Goal: Ask a question: Seek information or help from site administrators or community

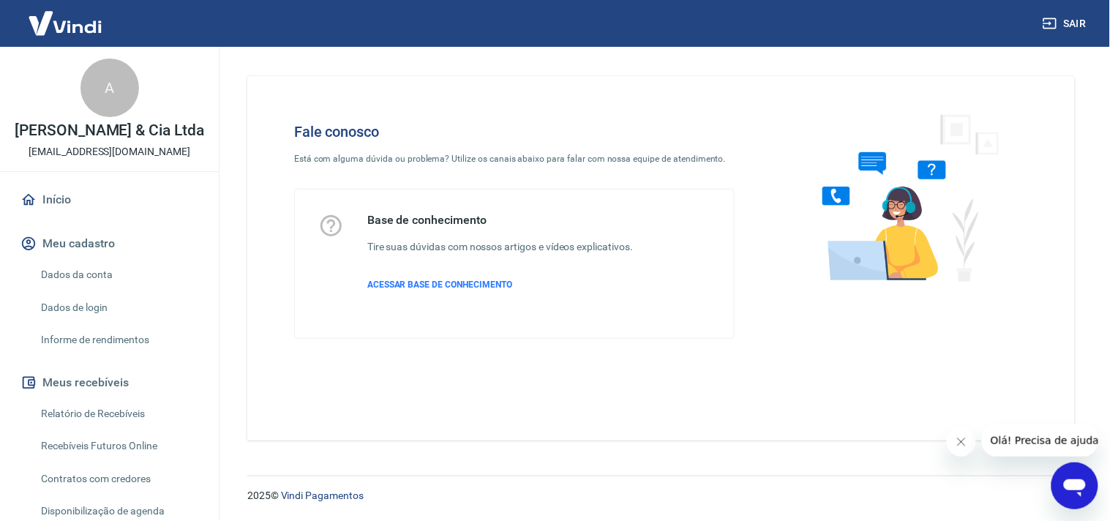
click at [1089, 435] on button "Olá! Precisa de ajuda?" at bounding box center [1047, 440] width 132 height 32
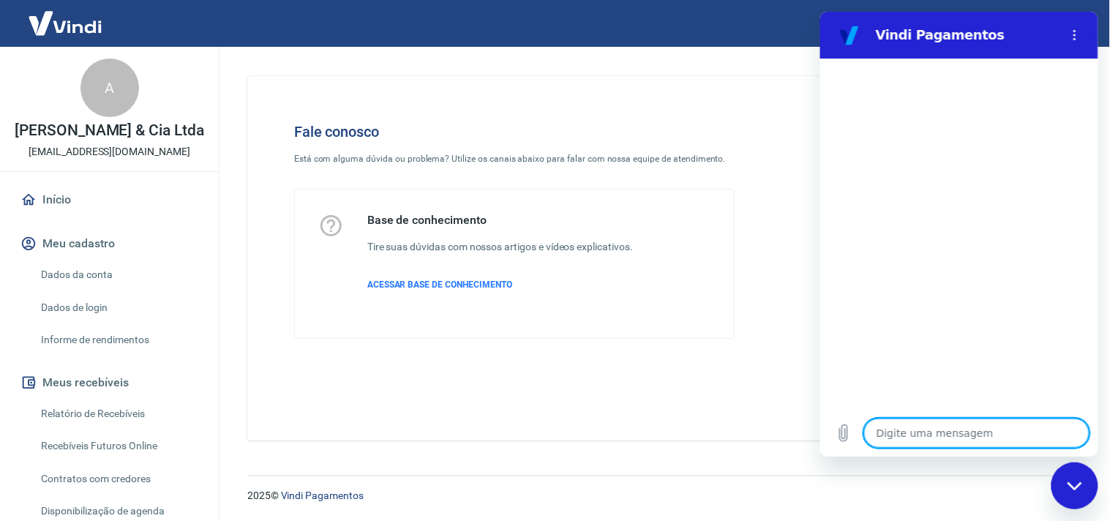
type textarea "x"
click at [949, 429] on textarea at bounding box center [975, 432] width 225 height 29
type textarea "a"
type textarea "x"
type textarea "at"
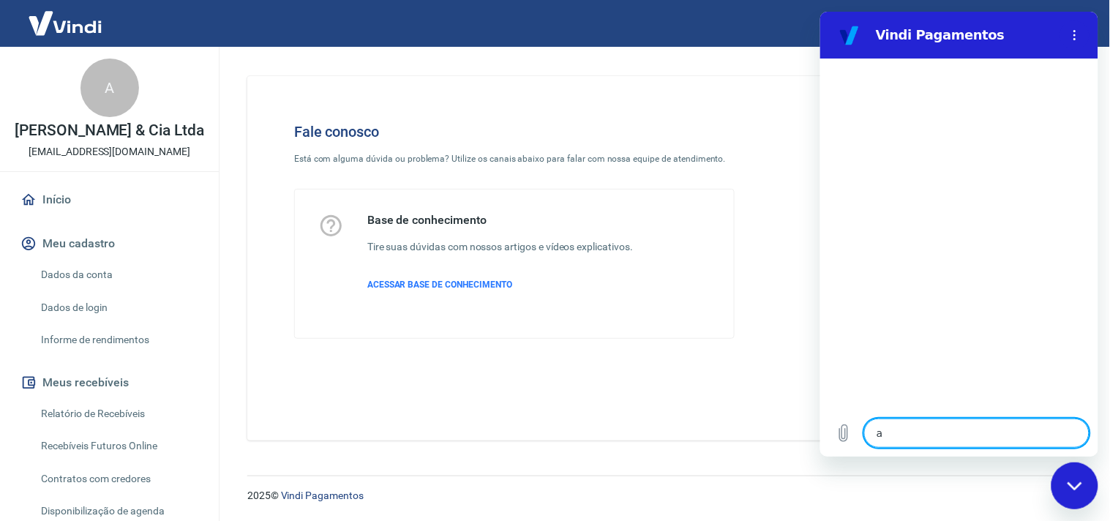
type textarea "x"
type textarea "ate"
type textarea "x"
type textarea "aten"
type textarea "x"
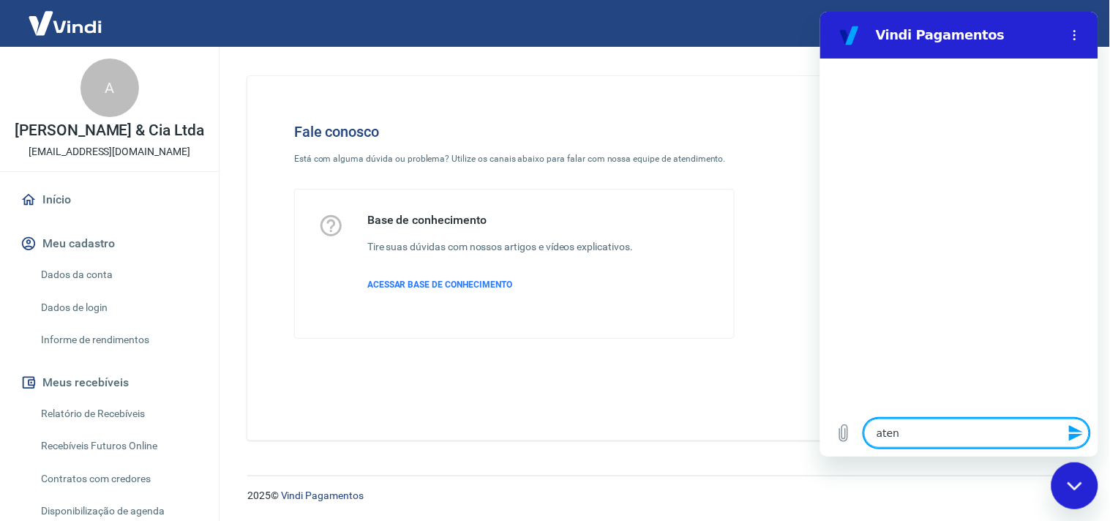
type textarea "atend"
type textarea "x"
type textarea "atendi"
type textarea "x"
type textarea "atendim"
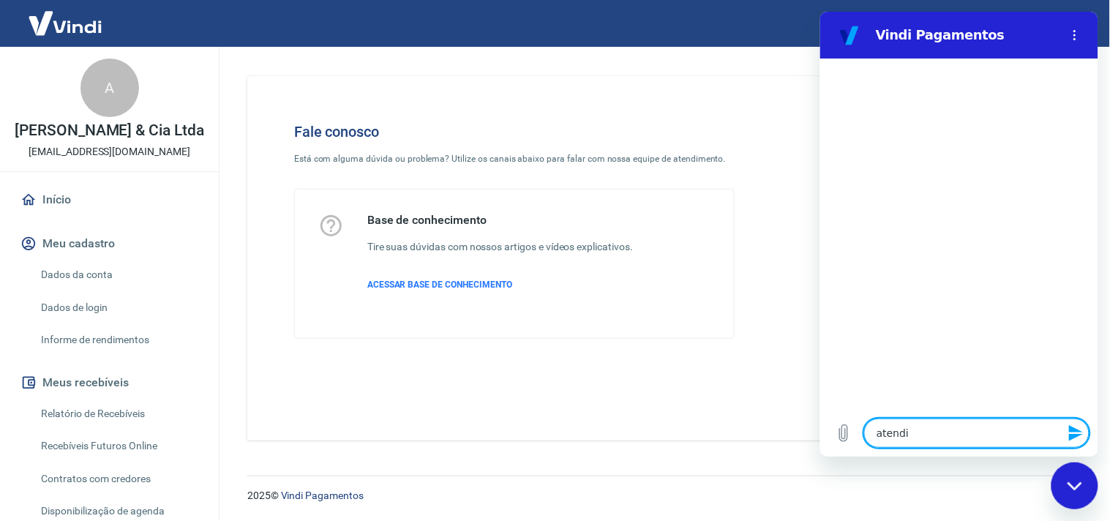
type textarea "x"
type textarea "atendime"
type textarea "x"
type textarea "atendimen"
type textarea "x"
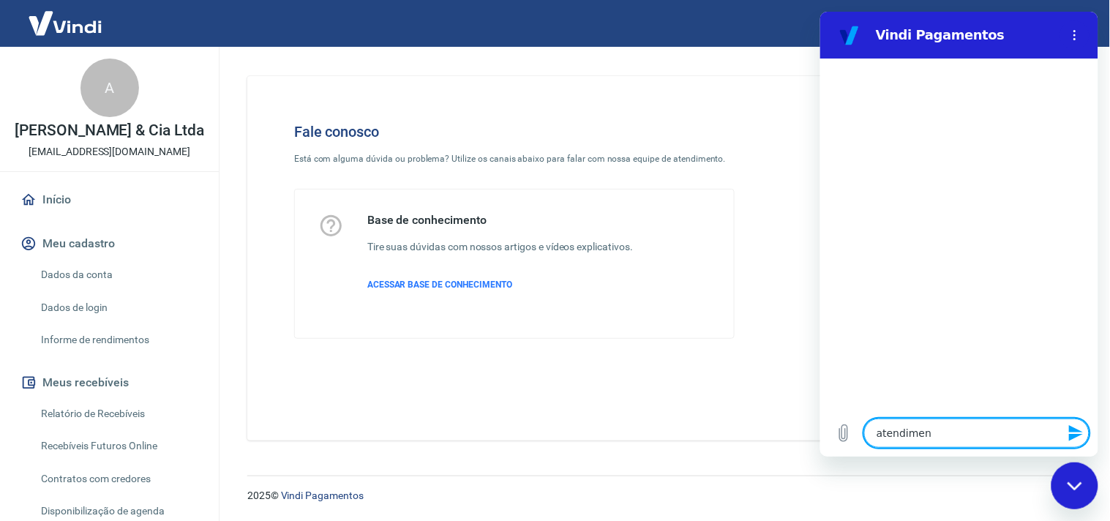
type textarea "atendiment"
type textarea "x"
type textarea "atendimento"
type textarea "x"
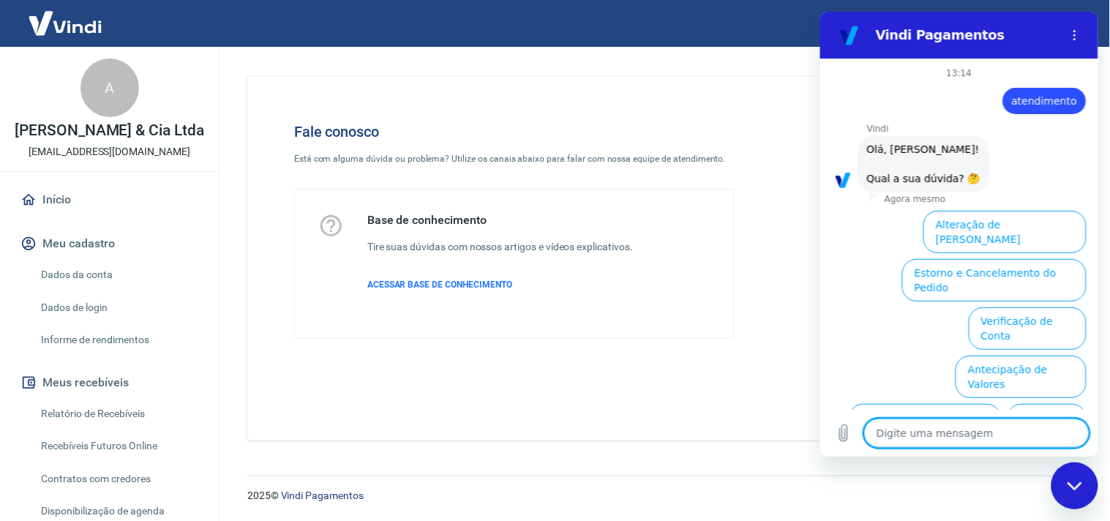
scroll to position [69, 0]
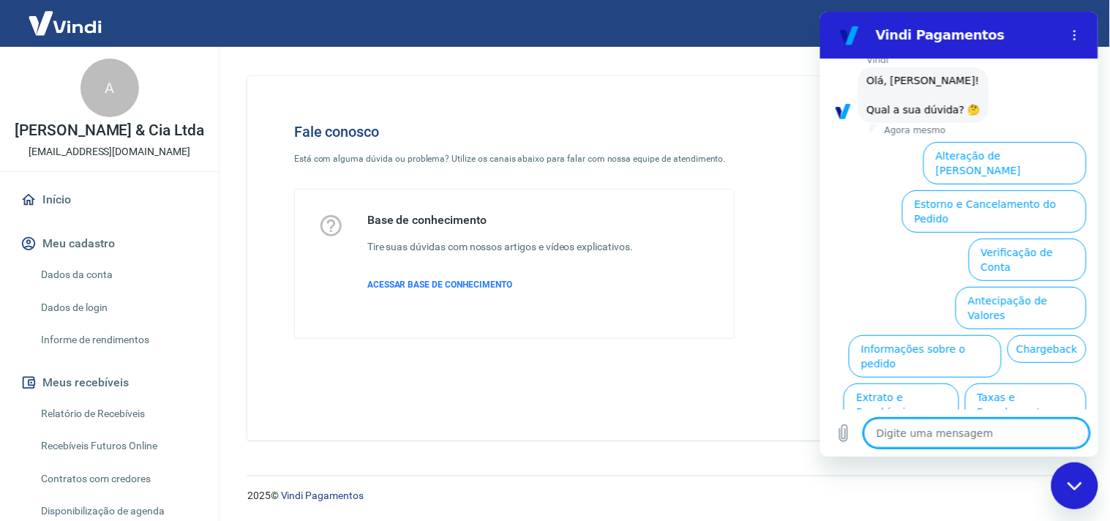
click at [980, 437] on textarea at bounding box center [975, 432] width 225 height 29
type textarea "f"
type textarea "x"
type textarea "fa"
type textarea "x"
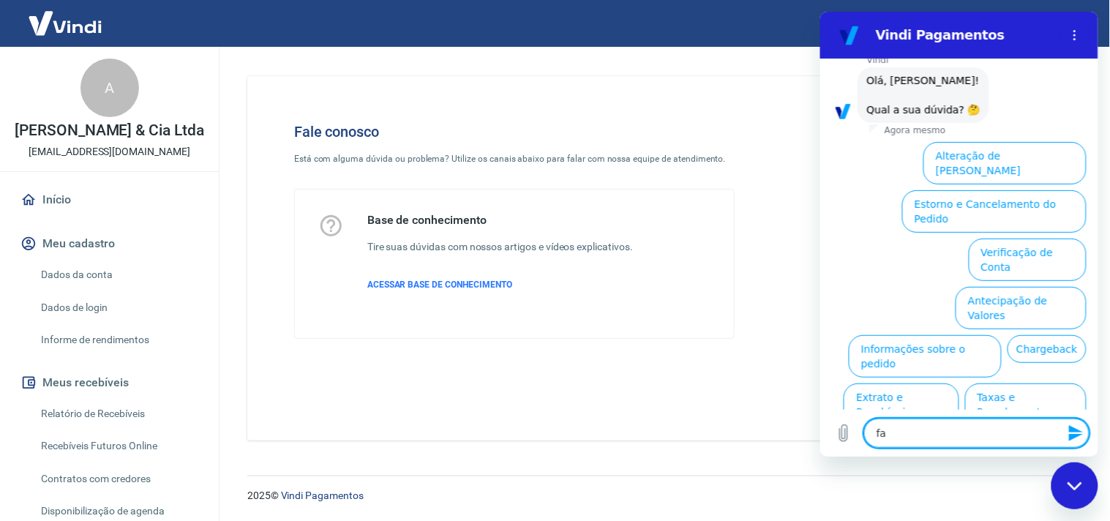
type textarea "fal"
type textarea "x"
type textarea "fala"
type textarea "x"
type textarea "falar"
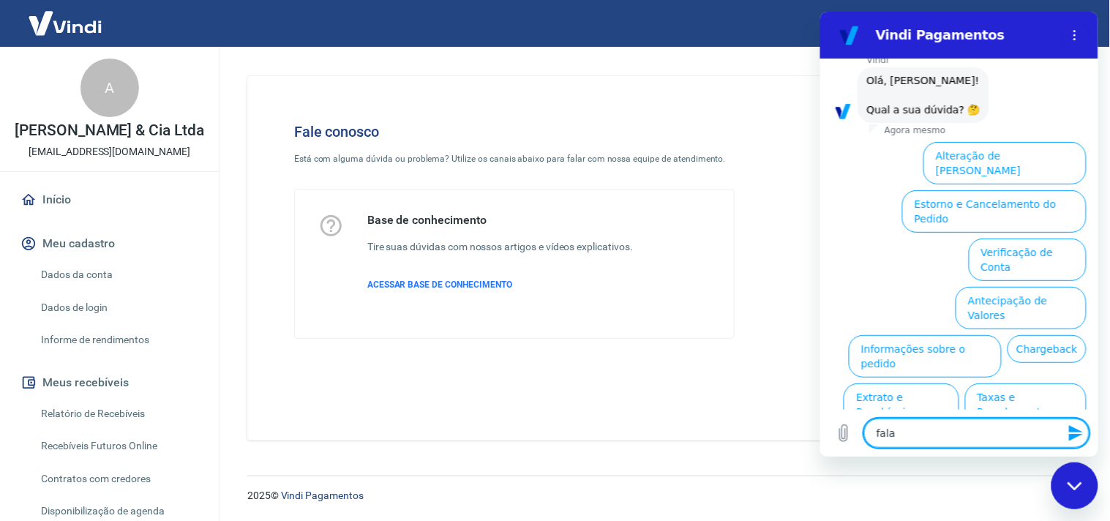
type textarea "x"
type textarea "falar"
type textarea "x"
type textarea "falar c"
type textarea "x"
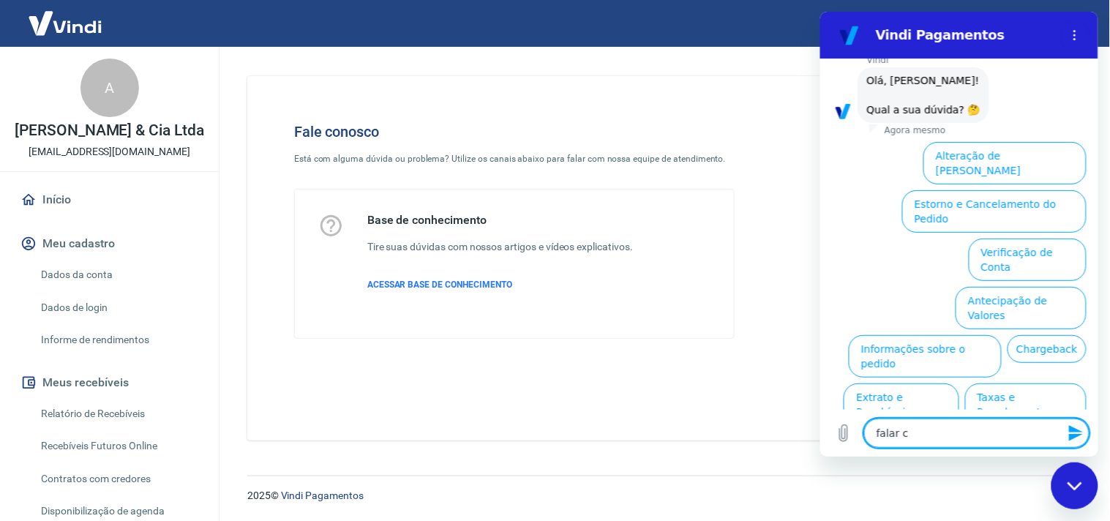
type textarea "falar co"
type textarea "x"
type textarea "falar com"
type textarea "x"
type textarea "falar com"
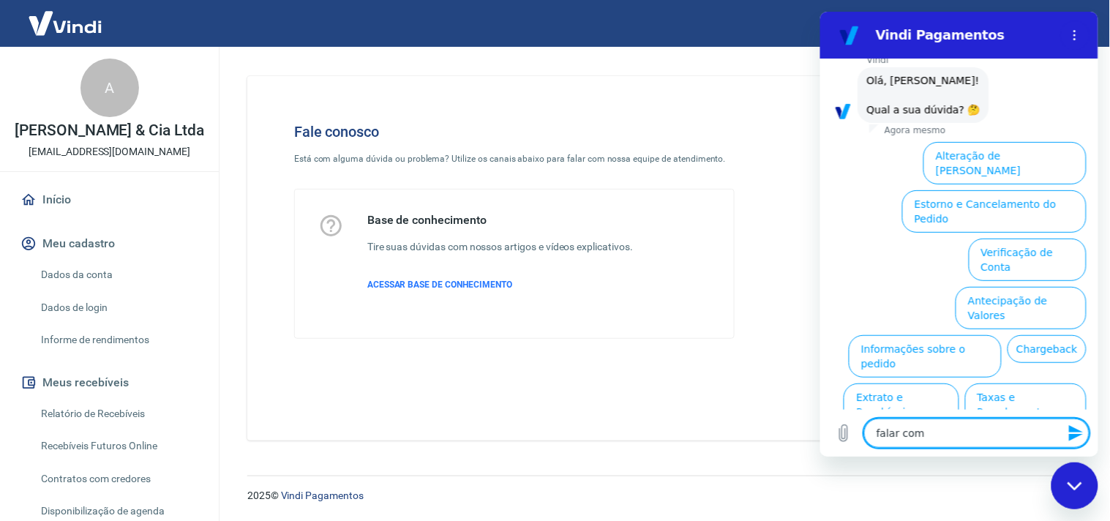
type textarea "x"
type textarea "falar com a"
type textarea "x"
type textarea "falar com at"
type textarea "x"
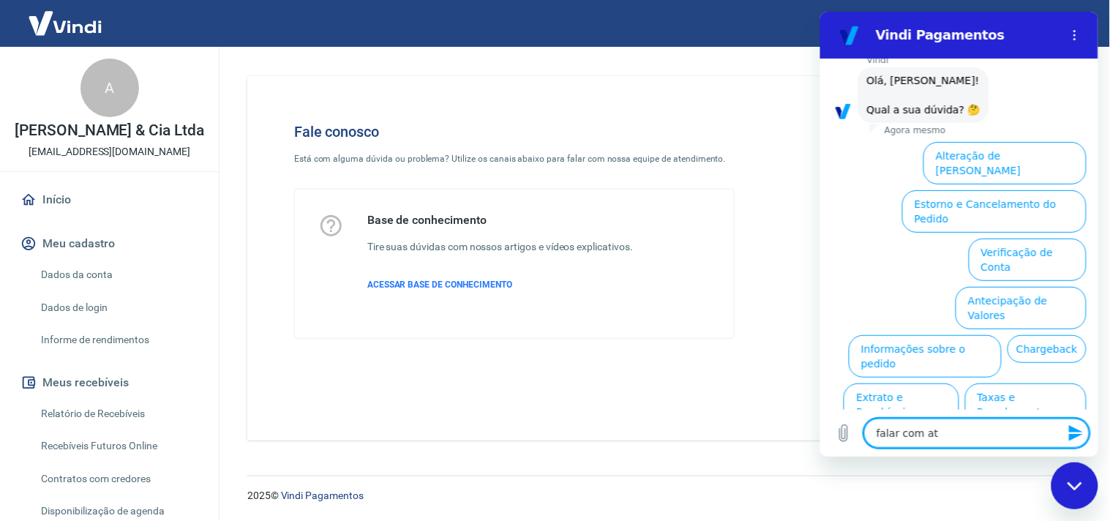
type textarea "falar com ate"
type textarea "x"
type textarea "falar com [GEOGRAPHIC_DATA]"
type textarea "x"
type textarea "falar com atend"
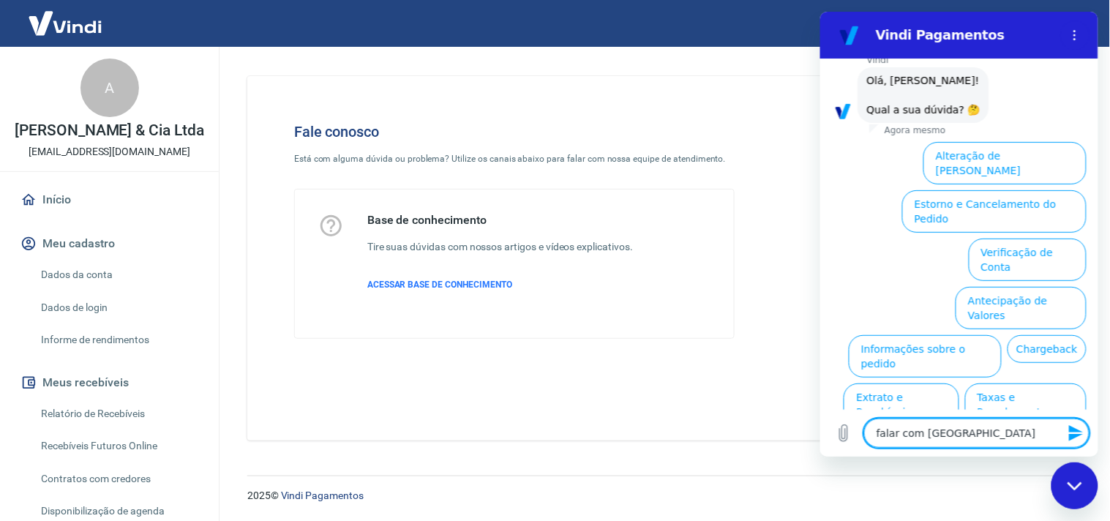
type textarea "x"
type textarea "falar com atende"
type textarea "x"
type textarea "falar com atenden"
type textarea "x"
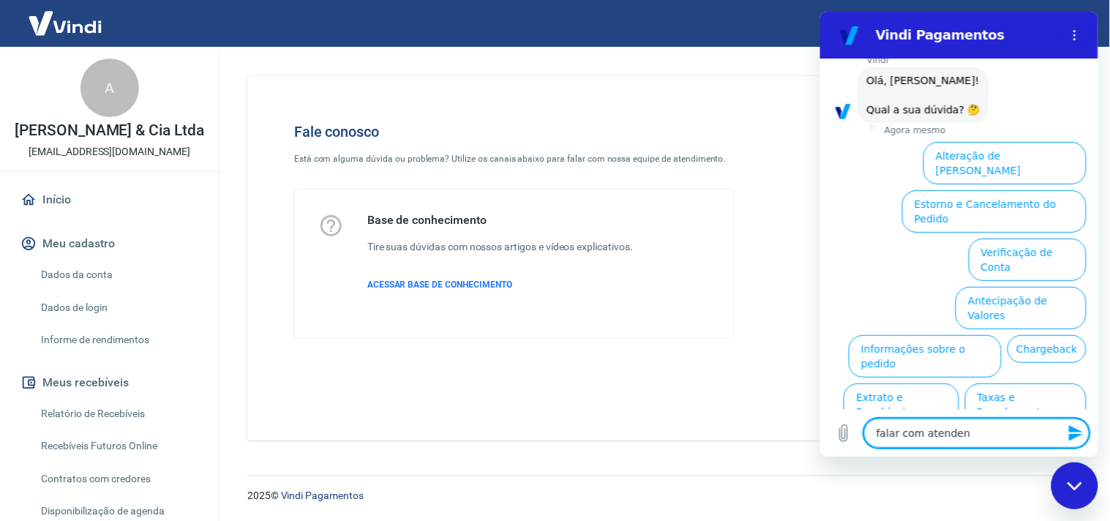
type textarea "falar com atendent"
type textarea "x"
type textarea "falar com atenden"
type textarea "x"
type textarea "falar com atende"
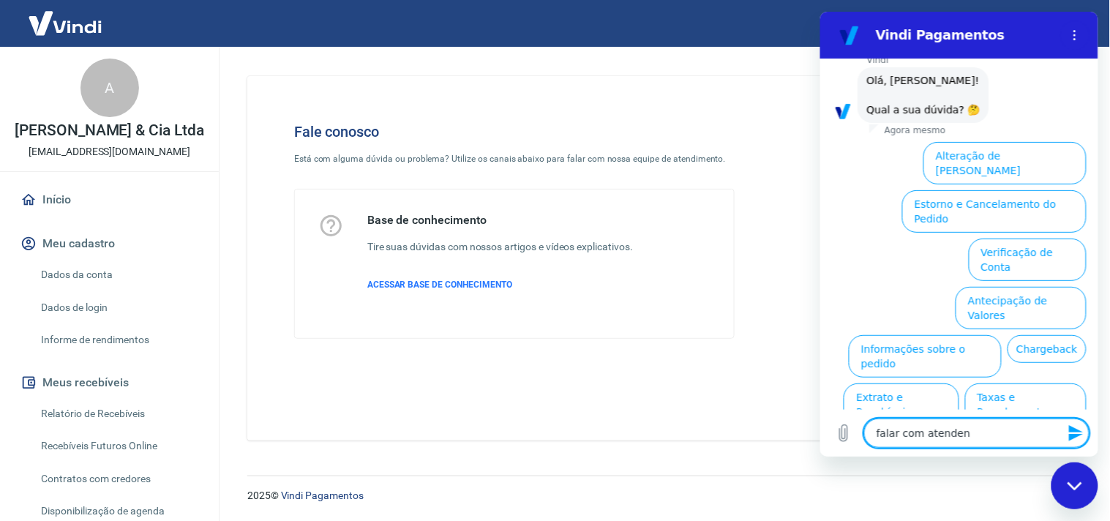
type textarea "x"
type textarea "falar com atend"
type textarea "x"
type textarea "falar com [GEOGRAPHIC_DATA]"
type textarea "x"
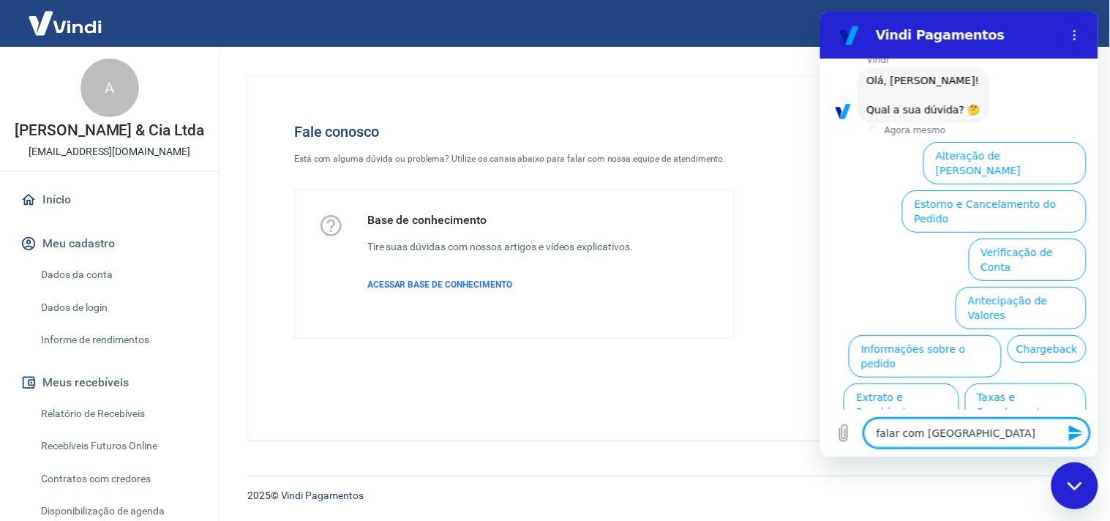
type textarea "falar com atend"
type textarea "x"
type textarea "falar com atende"
type textarea "x"
type textarea "falar com atenden"
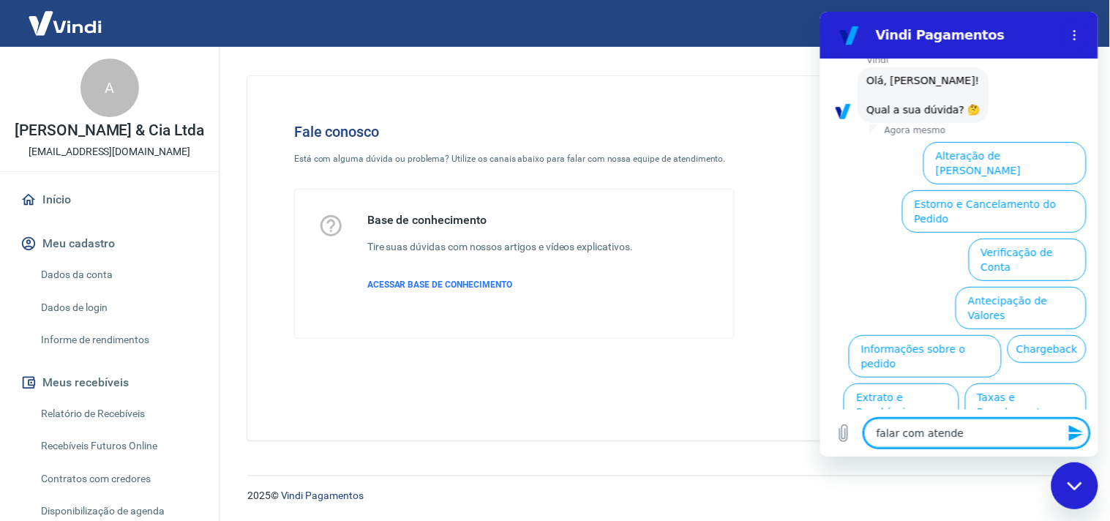
type textarea "x"
type textarea "falar com atendent"
type textarea "x"
type textarea "falar com atendente"
type textarea "x"
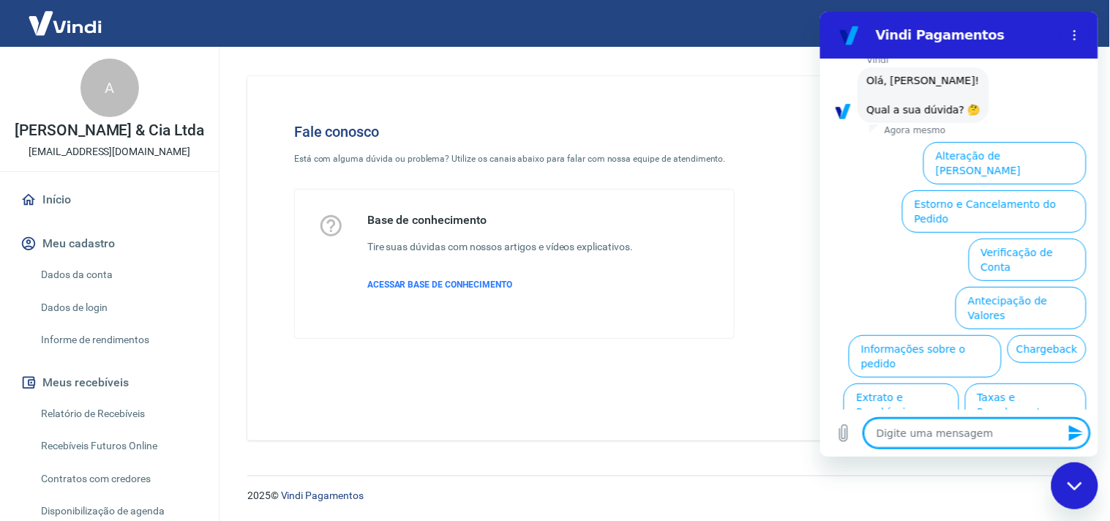
scroll to position [0, 0]
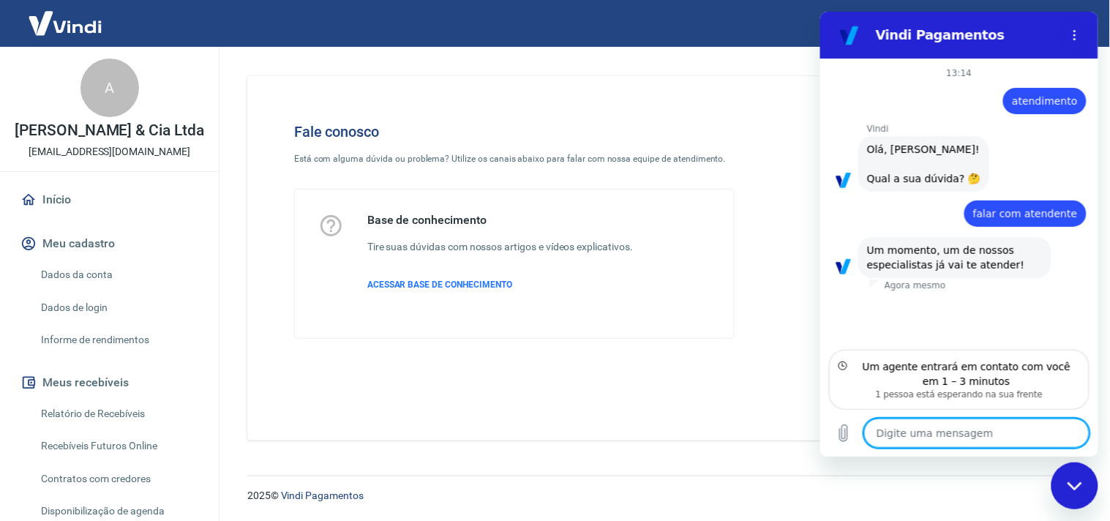
click at [957, 435] on textarea at bounding box center [975, 432] width 225 height 29
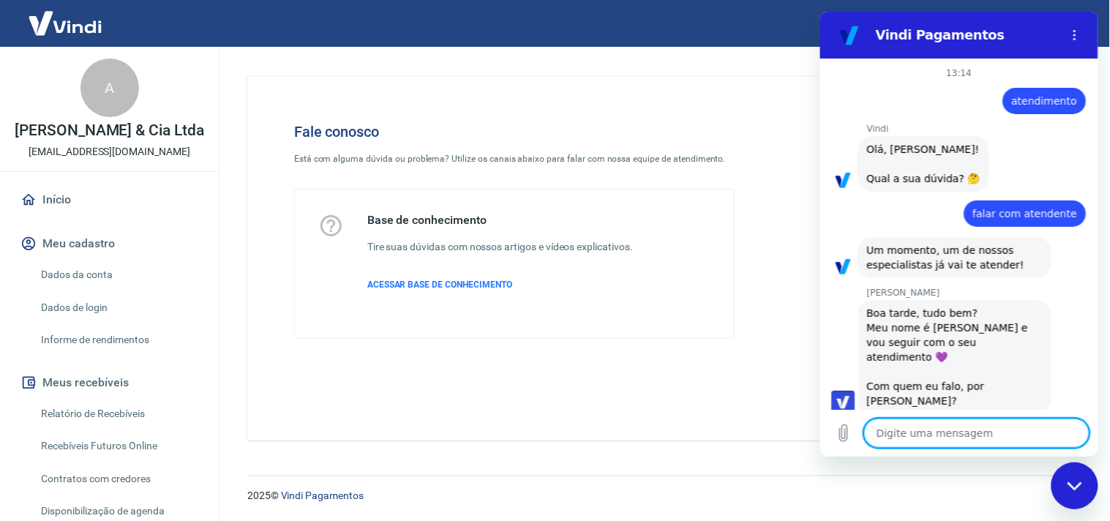
type textarea "x"
click at [966, 426] on textarea at bounding box center [975, 432] width 225 height 29
click at [912, 430] on textarea at bounding box center [975, 432] width 225 height 29
type textarea "O"
type textarea "x"
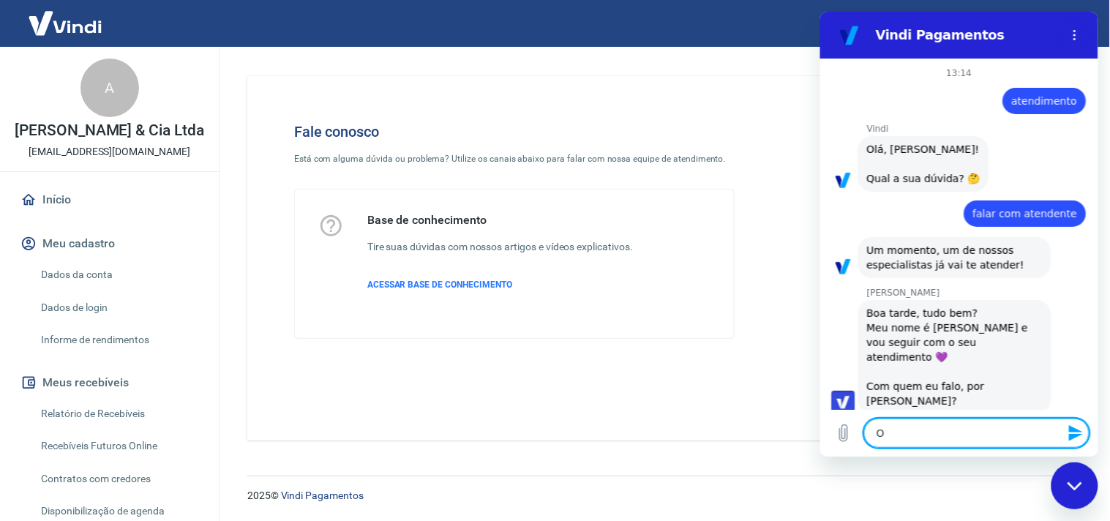
type textarea "x"
type textarea "b"
type textarea "x"
type textarea "bo"
type textarea "x"
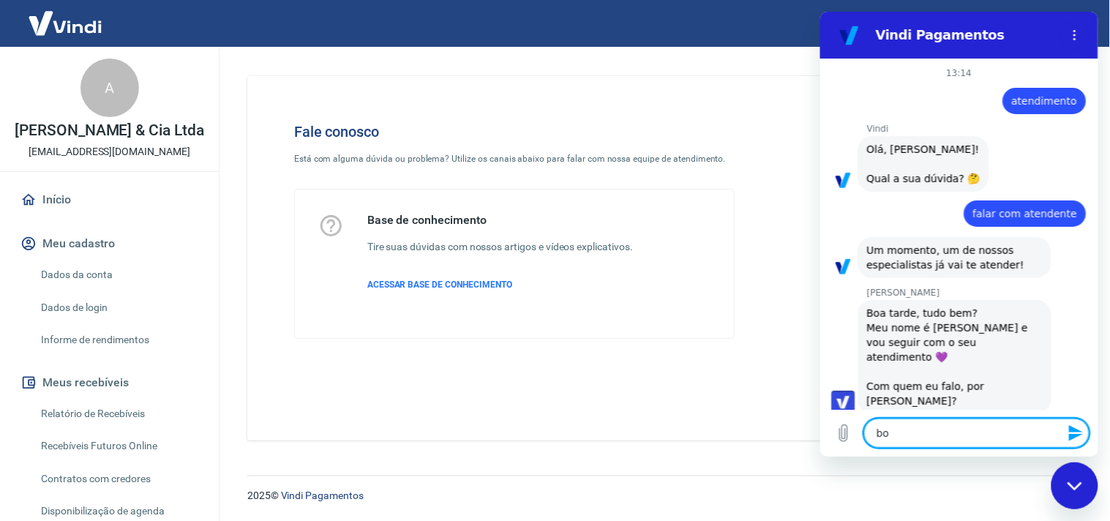
type textarea "boa"
type textarea "x"
type textarea "boa"
type textarea "x"
type textarea "boa t"
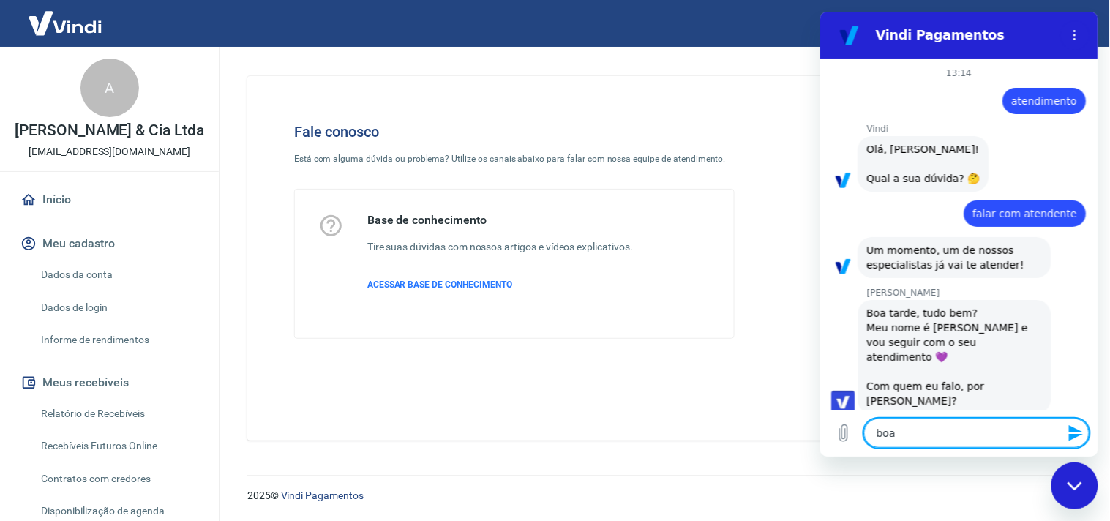
type textarea "x"
type textarea "boa ta"
type textarea "x"
type textarea "boa tar"
type textarea "x"
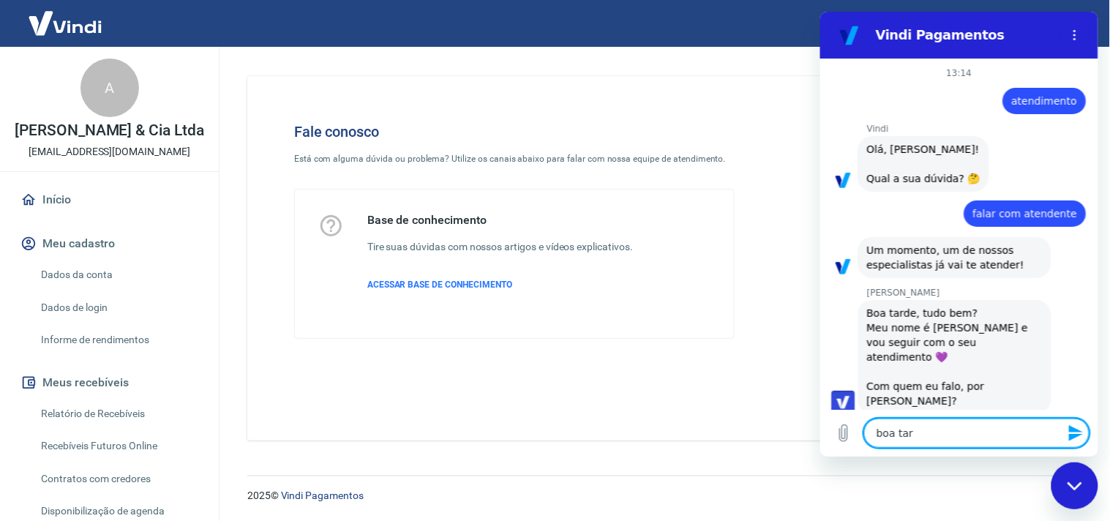
type textarea "boa tard"
type textarea "x"
type textarea "boa tarde"
type textarea "x"
type textarea "boa tarde"
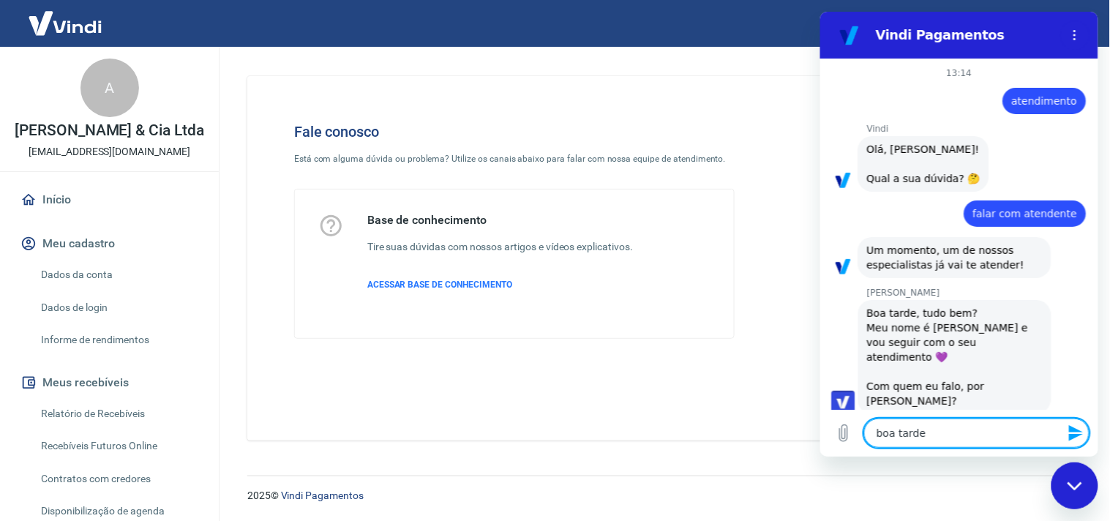
type textarea "x"
type textarea "boa tarde V"
type textarea "x"
type textarea "boa tarde Vi"
type textarea "x"
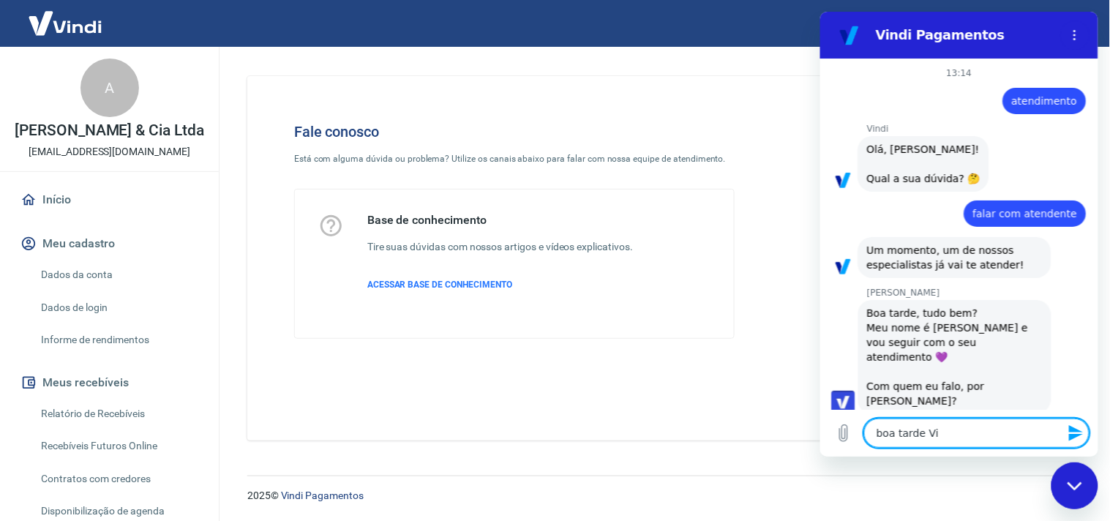
type textarea "boa tarde Viv"
type textarea "x"
type textarea "boa tarde Vivi"
type textarea "x"
type textarea "boa tarde Vivia"
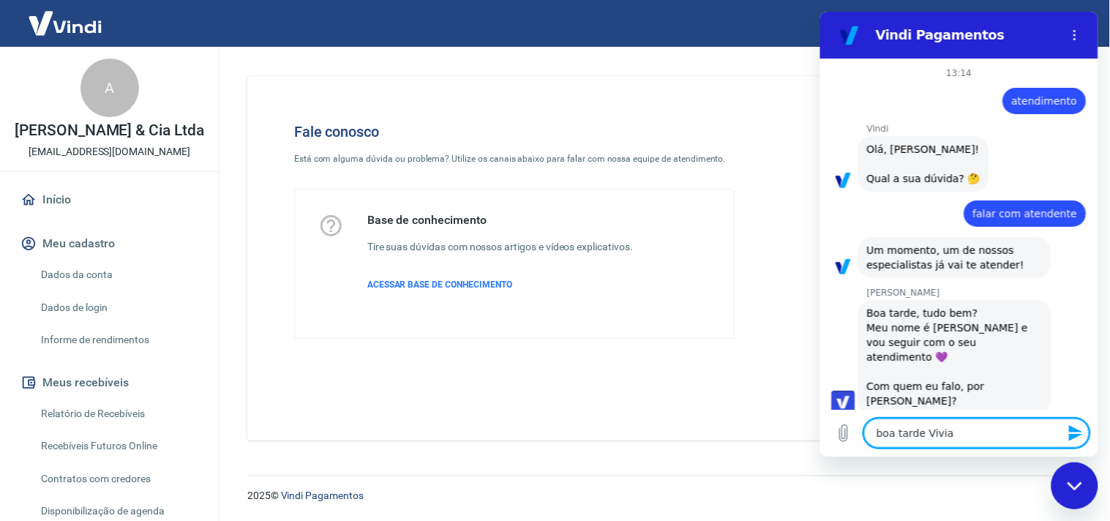
type textarea "x"
type textarea "boa tarde [PERSON_NAME]"
type textarea "x"
type textarea "boa tarde [PERSON_NAME]"
type textarea "x"
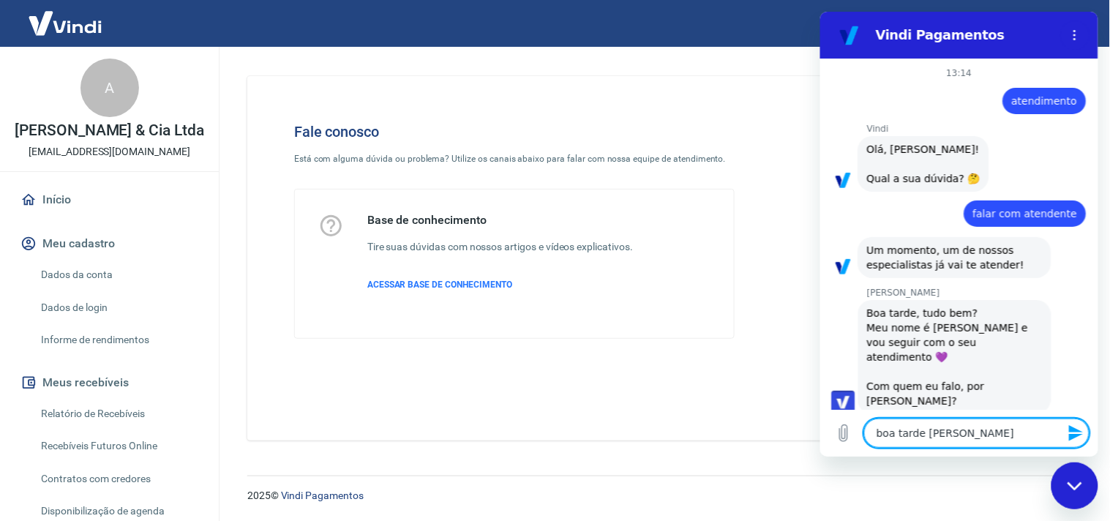
type textarea "boa tarde [PERSON_NAME]!"
type textarea "x"
click at [871, 435] on textarea "boa tarde [PERSON_NAME]!" at bounding box center [975, 432] width 225 height 29
type textarea "oa tarde [PERSON_NAME]!"
type textarea "x"
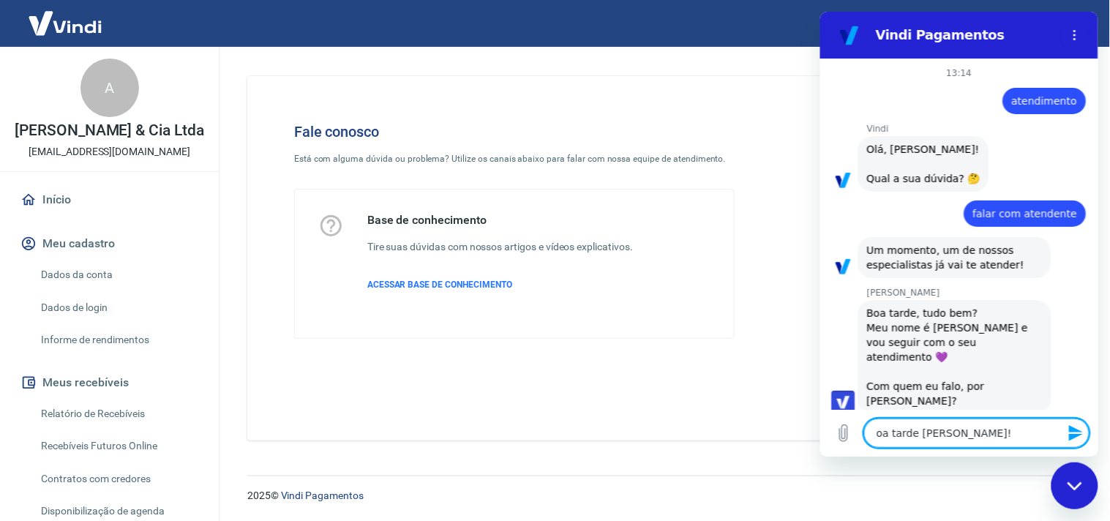
type textarea "Boa tarde [PERSON_NAME]!"
type textarea "x"
click at [1016, 432] on textarea "Boa tarde [PERSON_NAME]!" at bounding box center [975, 432] width 225 height 29
type textarea "Boa tarde [PERSON_NAME]!"
type textarea "x"
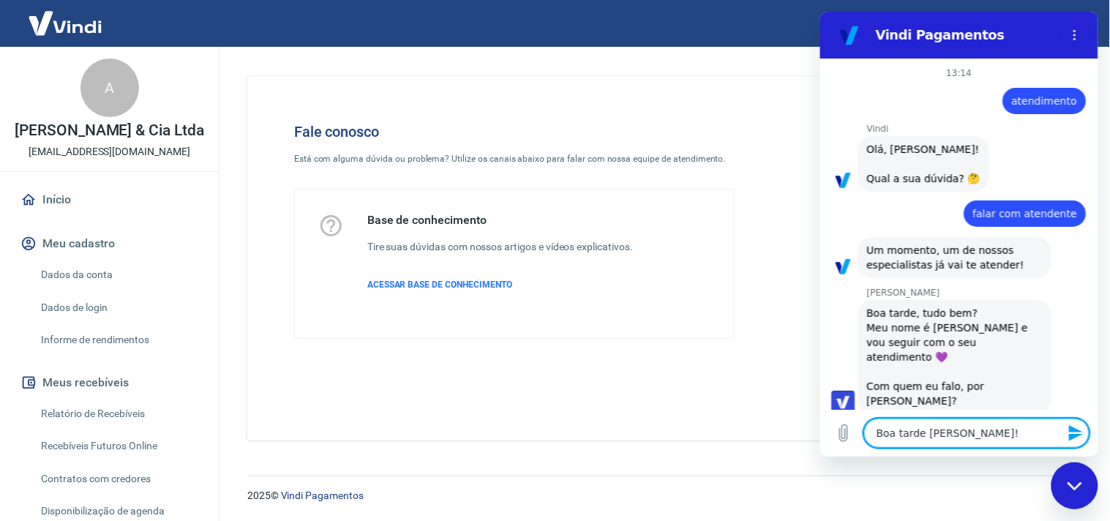
type textarea "Boa tarde [PERSON_NAME]! T"
type textarea "x"
type textarea "Boa tarde [PERSON_NAME]! Tu"
type textarea "x"
type textarea "Boa tarde [PERSON_NAME]! Tud"
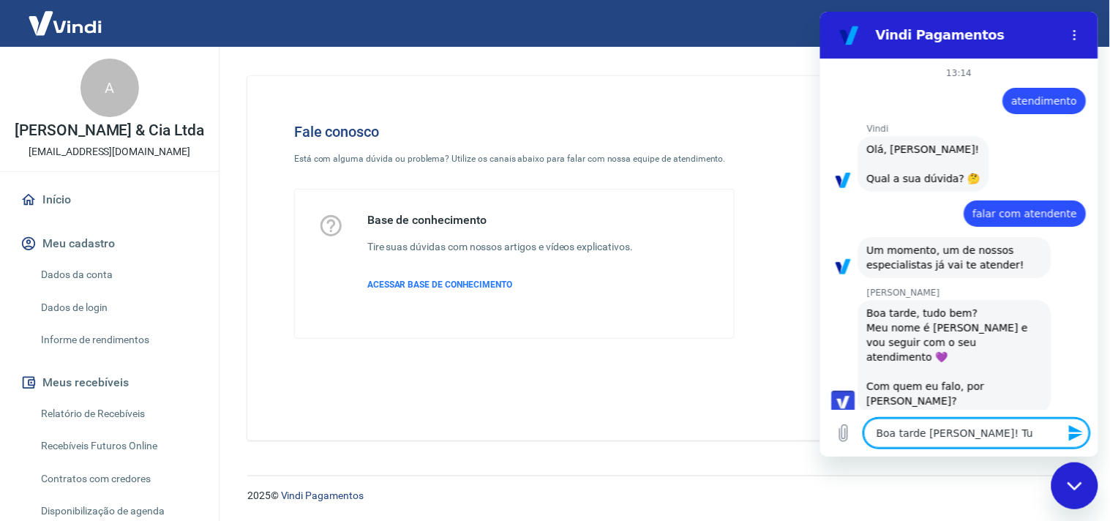
type textarea "x"
type textarea "Boa tarde [PERSON_NAME]! Tudo"
type textarea "x"
type textarea "Boa tarde [PERSON_NAME]! Tudo"
type textarea "x"
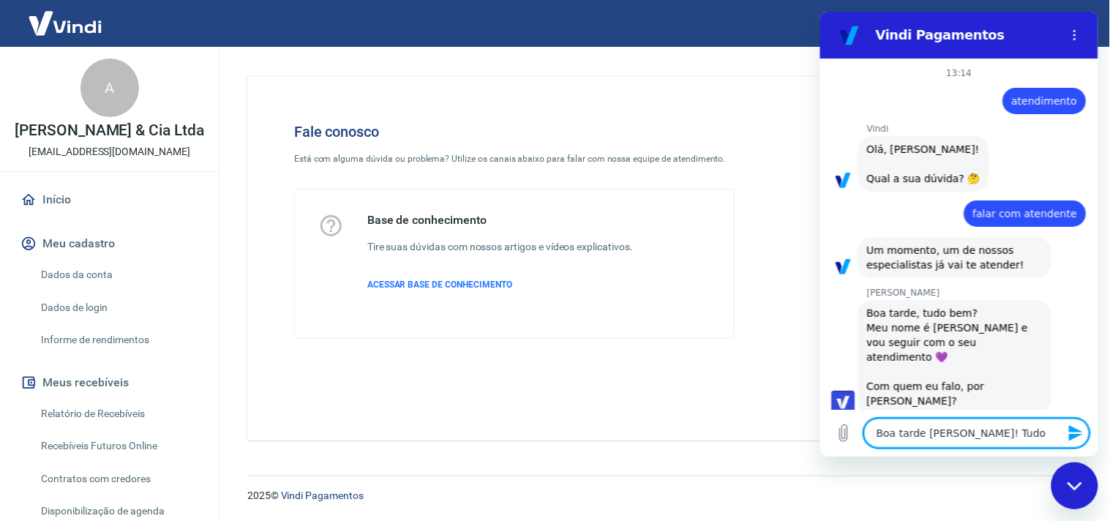
type textarea "Boa tarde [PERSON_NAME]! Tudo b"
type textarea "x"
type textarea "Boa tarde [PERSON_NAME]! Tudo be"
type textarea "x"
type textarea "Boa tarde [PERSON_NAME]! Tudo bem"
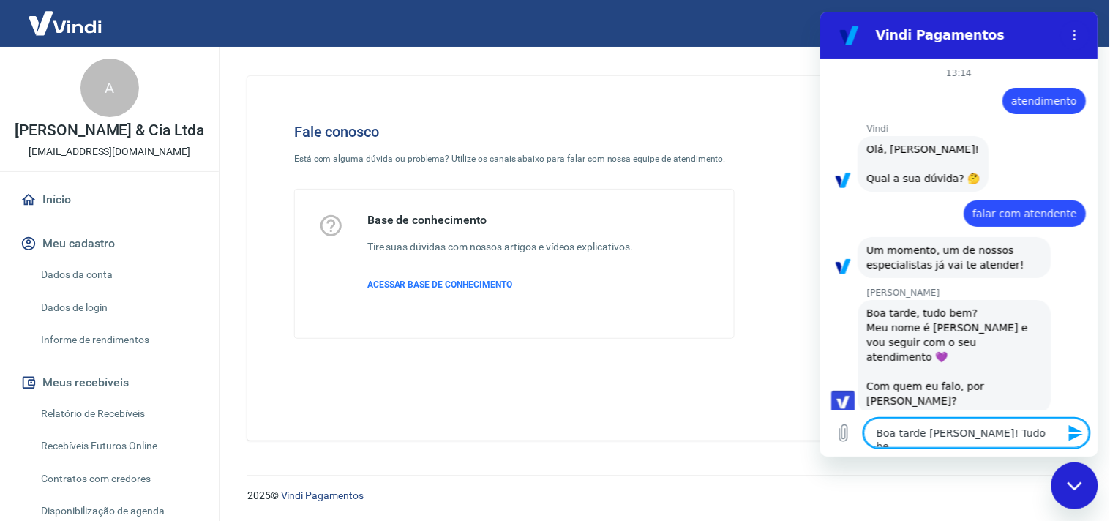
type textarea "x"
type textarea "Boa tarde [PERSON_NAME]! Tudo bem?"
type textarea "x"
type textarea "Boa tarde [PERSON_NAME]! Tudo bem?"
type textarea "x"
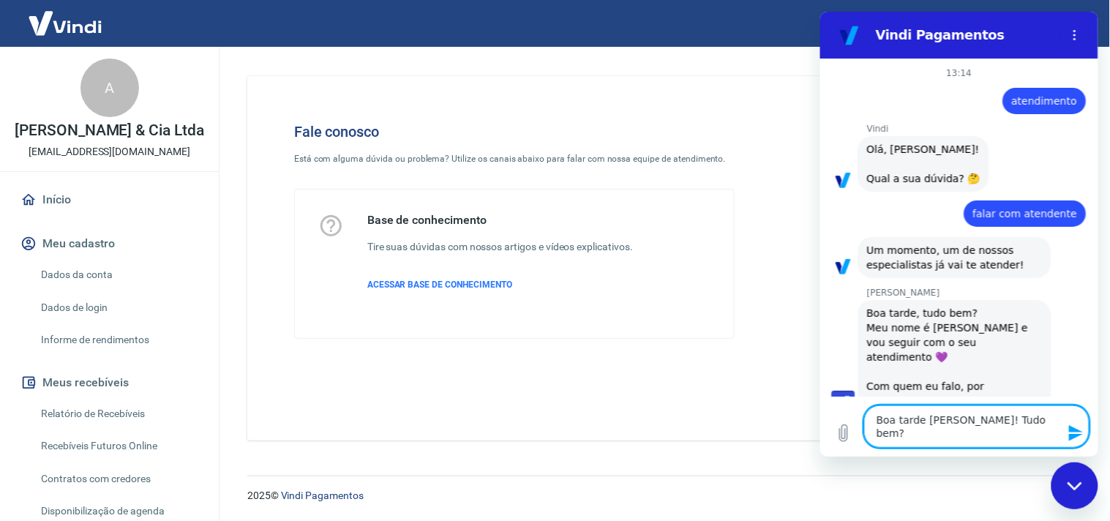
type textarea "Boa tarde [PERSON_NAME]! Tudo bem? E"
type textarea "x"
type textarea "Boa tarde [PERSON_NAME]! Tudo bem? Eu"
type textarea "x"
type textarea "Boa tarde [PERSON_NAME]! Tudo bem? Eu"
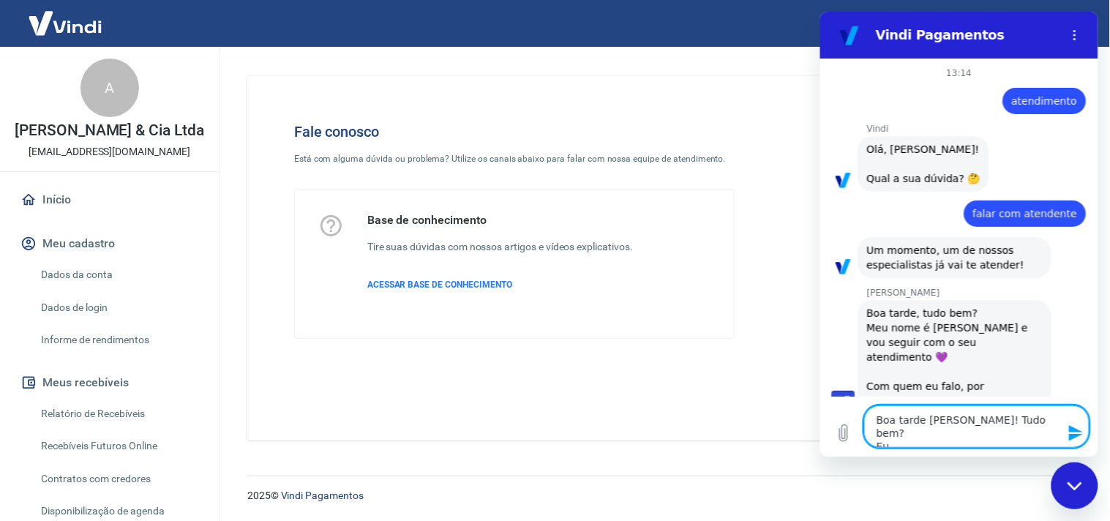
type textarea "x"
type textarea "Boa tarde [PERSON_NAME]! Tudo bem? Eu m"
type textarea "x"
type textarea "Boa tarde [PERSON_NAME]! Tudo bem? Eu me"
type textarea "x"
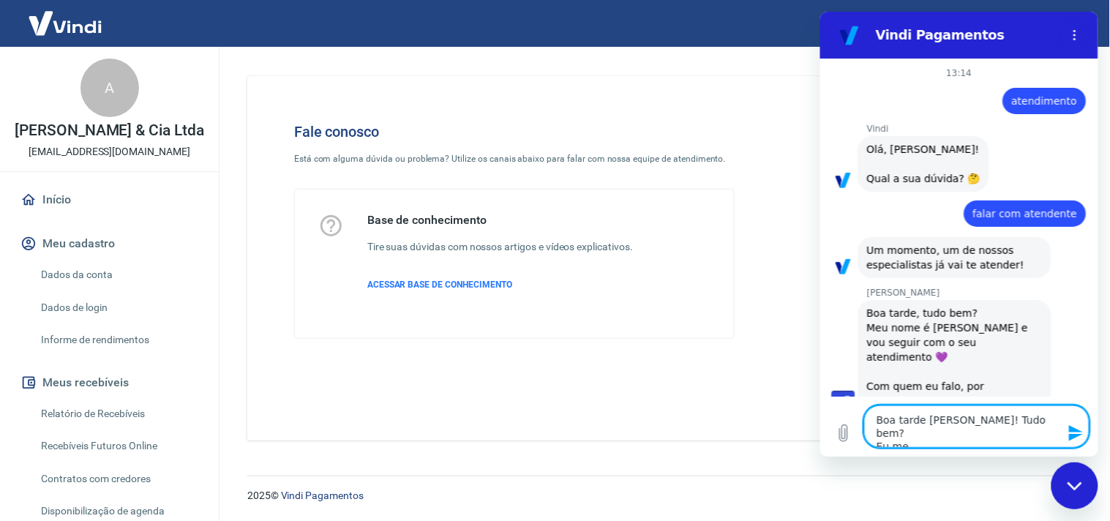
type textarea "Boa tarde [PERSON_NAME]! Tudo bem? Eu me"
type textarea "x"
type textarea "Boa tarde [PERSON_NAME]! Tudo bem? Eu me c"
type textarea "x"
type textarea "Boa tarde [PERSON_NAME]! Tudo bem? Eu me ch"
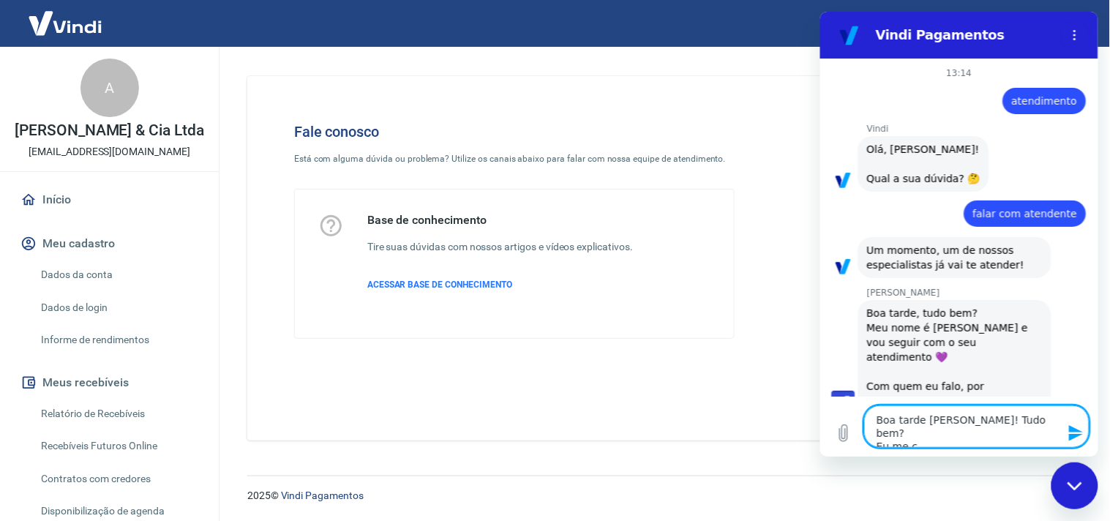
type textarea "x"
type textarea "Boa tarde [PERSON_NAME]! Tudo bem? Eu me cha"
type textarea "x"
type textarea "Boa tarde [PERSON_NAME]! Tudo bem? Eu me cham"
type textarea "x"
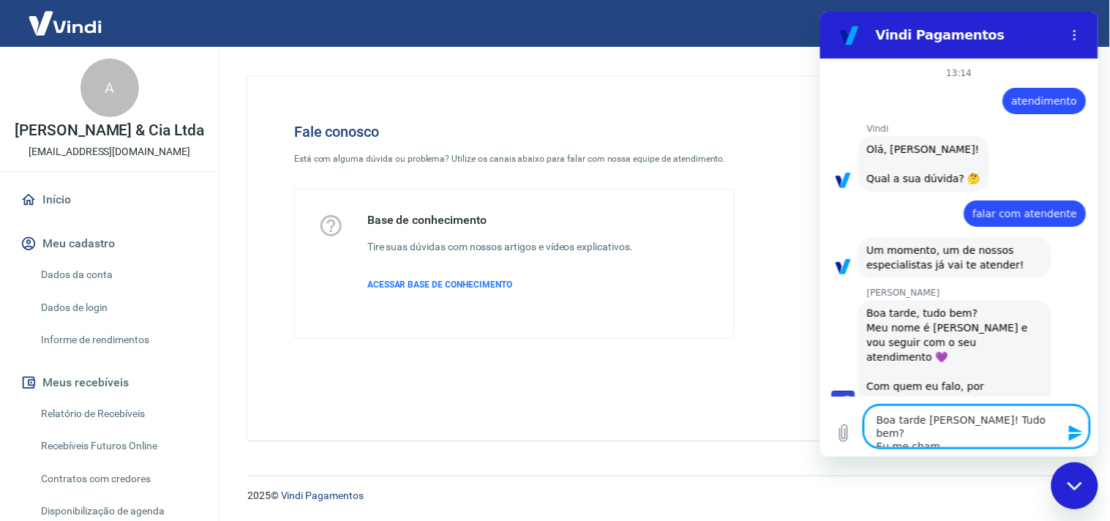
type textarea "Boa tarde [PERSON_NAME]! Tudo bem? Eu me chamo"
type textarea "x"
type textarea "Boa tarde [PERSON_NAME]! Tudo bem? Eu me chamo"
type textarea "x"
type textarea "Boa tarde [PERSON_NAME]! Tudo bem? Eu me chamo K"
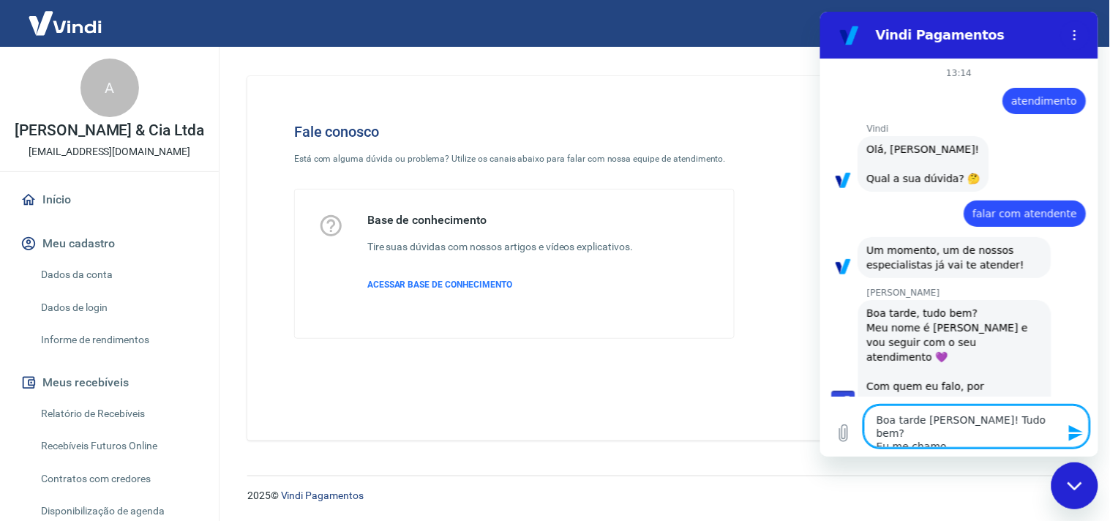
type textarea "x"
type textarea "Boa tarde [PERSON_NAME]! Tudo bem? Eu me chamo Ke"
type textarea "x"
type textarea "Boa tarde [PERSON_NAME]! Tudo bem? Eu me chamo Ken"
type textarea "x"
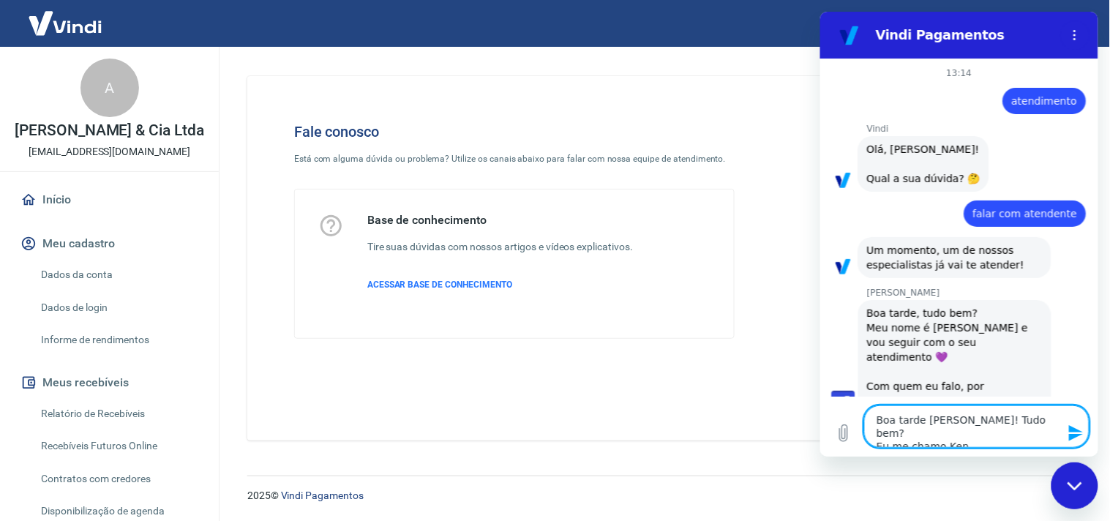
type textarea "Boa tarde [PERSON_NAME]! Tudo bem? Eu me chamo Keni"
type textarea "x"
type textarea "Boa tarde [PERSON_NAME]! Tudo bem? Eu me chamo [GEOGRAPHIC_DATA]"
type textarea "x"
type textarea "Boa tarde [PERSON_NAME]! Tudo bem? Eu me chamo [GEOGRAPHIC_DATA]"
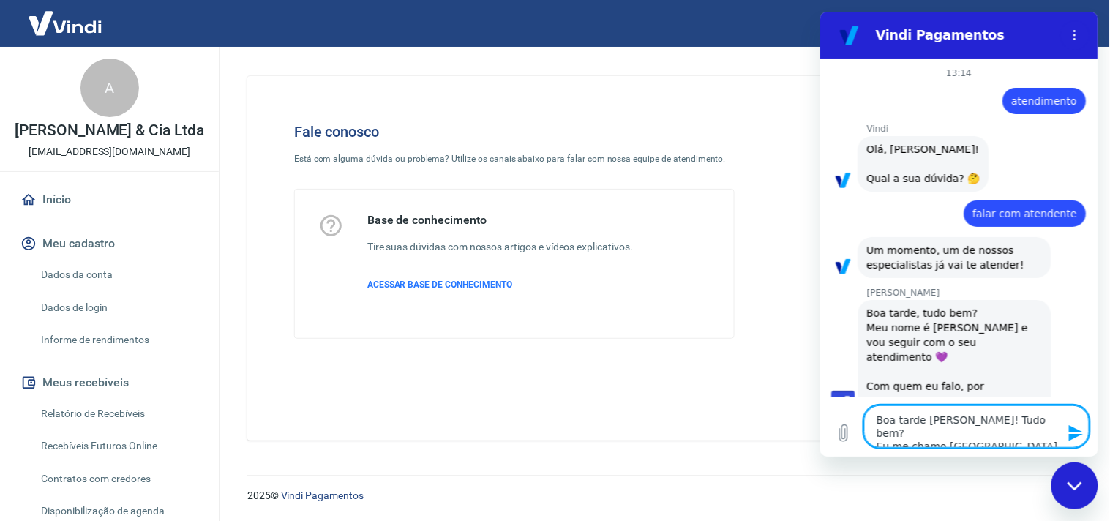
type textarea "x"
type textarea "Boa tarde [PERSON_NAME]! Tudo bem? Eu me chamo Kenia e"
type textarea "x"
type textarea "Boa tarde [PERSON_NAME]! Tudo bem? Eu me chamo Kenia e"
type textarea "x"
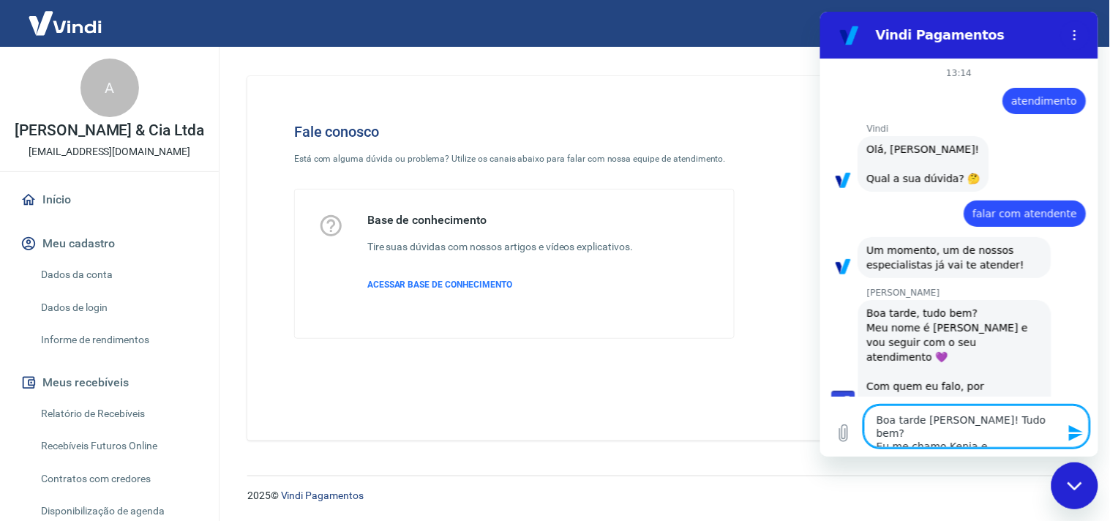
type textarea "Boa tarde [PERSON_NAME]! Tudo bem? Eu me chamo Kenia e f"
type textarea "x"
type textarea "Boa tarde [PERSON_NAME]! Tudo bem? Eu me chamo Kenia e fa"
type textarea "x"
type textarea "Boa tarde [PERSON_NAME]! Tudo bem? Eu me chamo Kenia e fal"
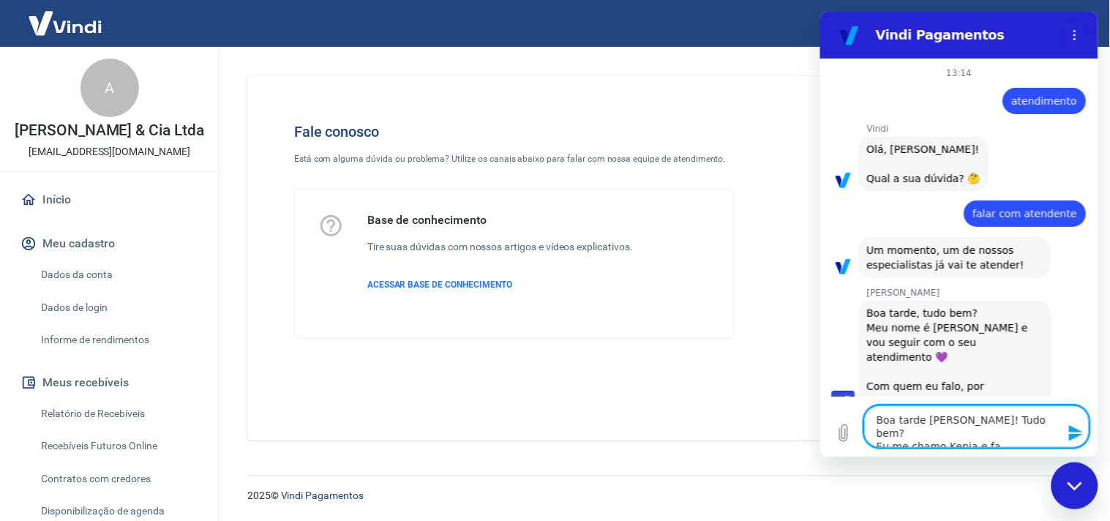
type textarea "x"
type textarea "Boa tarde [PERSON_NAME]! Tudo bem? Eu me chamo Kenia e falo"
type textarea "x"
type textarea "Boa tarde [PERSON_NAME]! Tudo bem? Eu me chamo Kenia e falo"
type textarea "x"
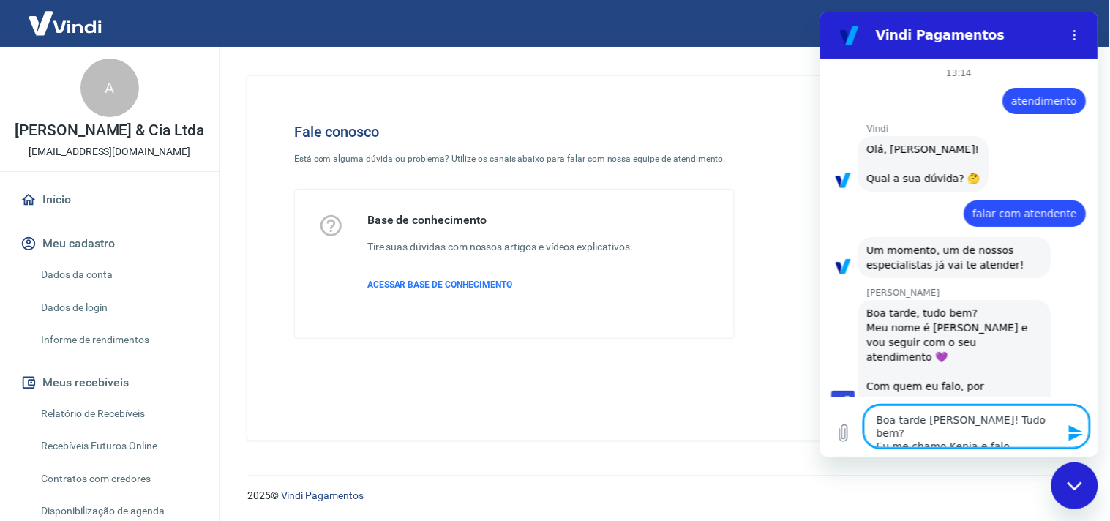
type textarea "Boa tarde [PERSON_NAME]! Tudo bem? Eu me chamo Kenia e falo d"
type textarea "x"
type textarea "Boa tarde [PERSON_NAME]! Tudo bem? Eu me chamo Kenia e falo da"
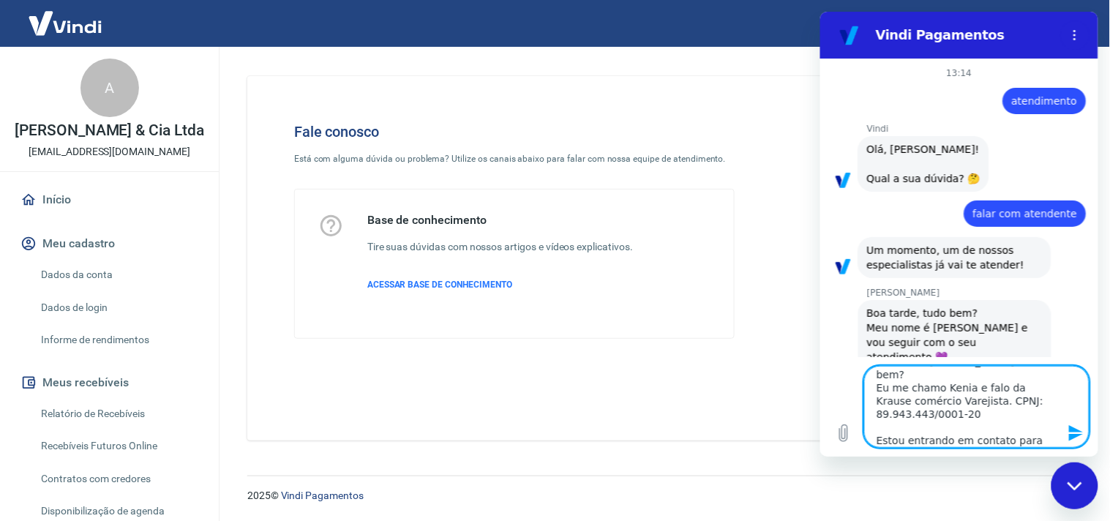
scroll to position [45, 0]
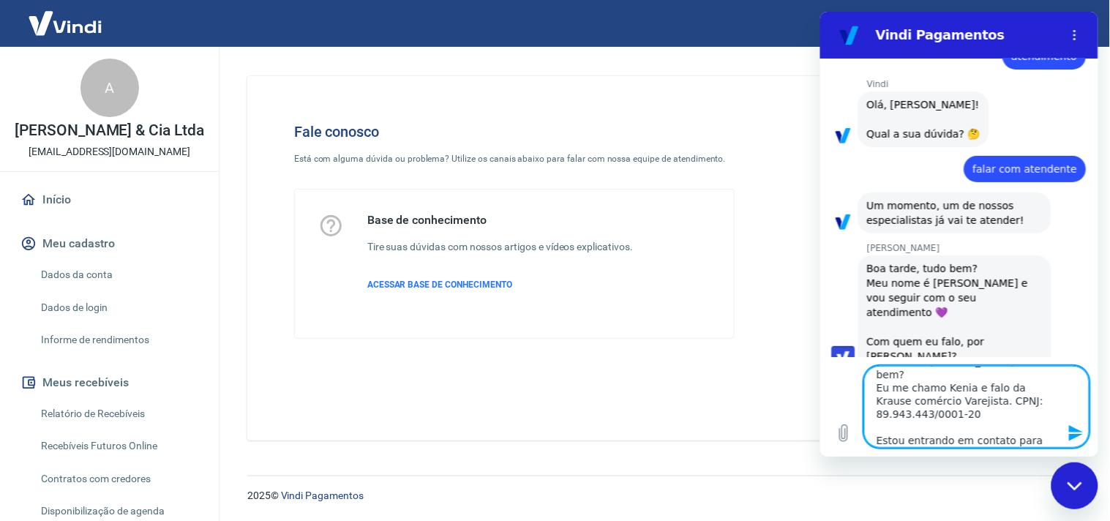
click at [1012, 441] on textarea "Boa tarde [PERSON_NAME]! Tudo bem? Eu me chamo Kenia e falo da Krause comércio …" at bounding box center [975, 406] width 225 height 82
paste textarea "17552736966371"
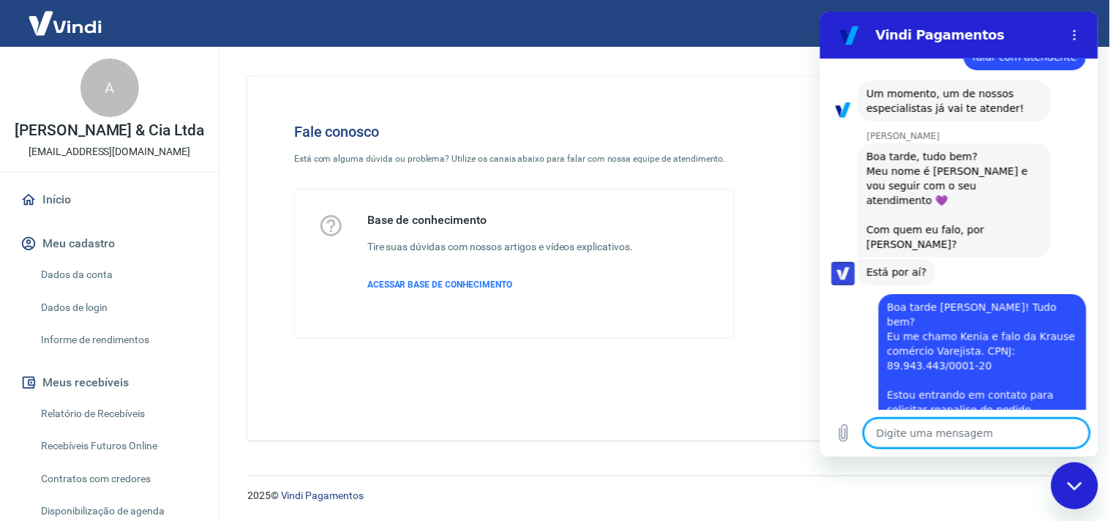
scroll to position [184, 0]
click at [929, 434] on textarea at bounding box center [975, 432] width 225 height 29
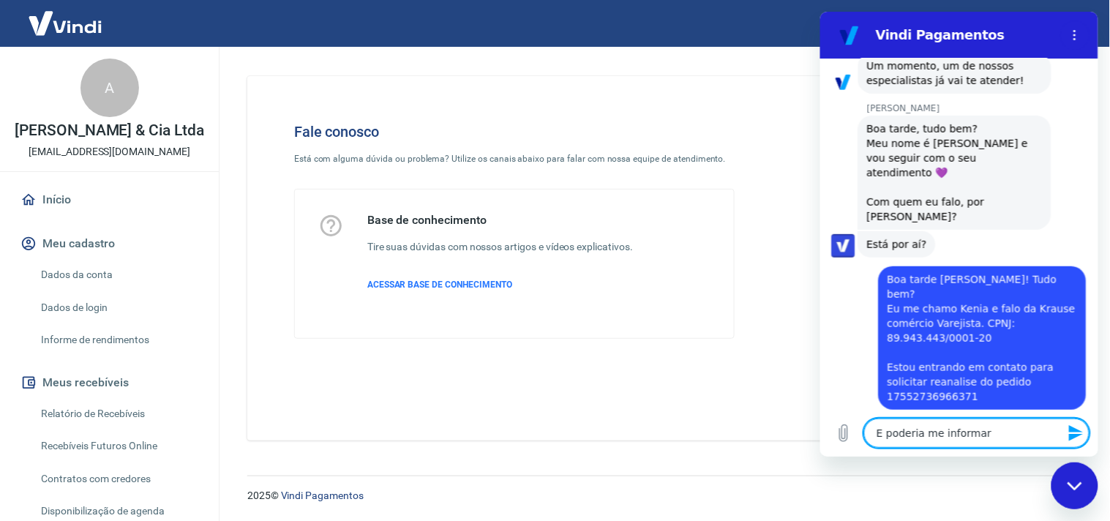
paste textarea "qual o valor maximo de cobertura por transação"
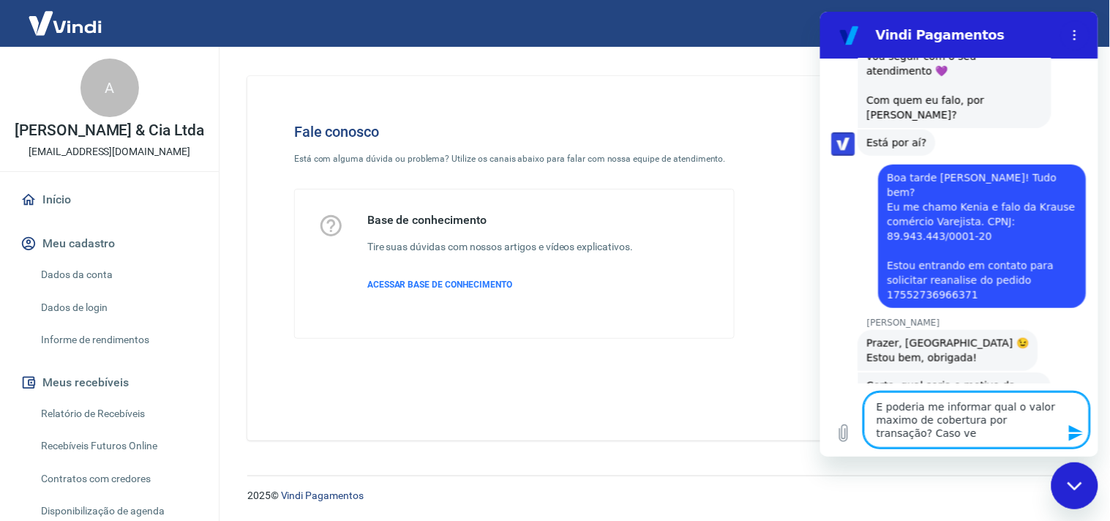
scroll to position [288, 0]
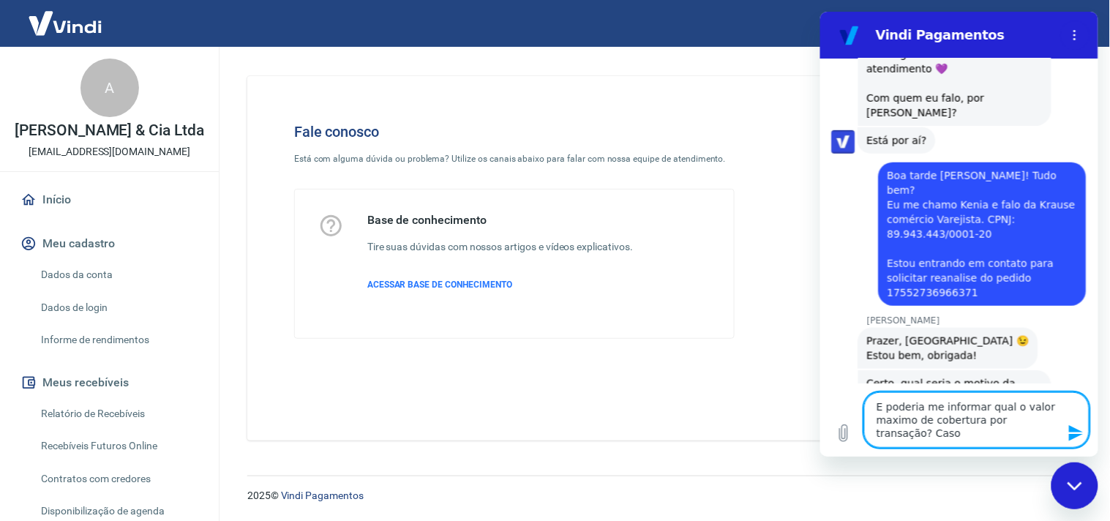
drag, startPoint x: 932, startPoint y: 439, endPoint x: 857, endPoint y: 438, distance: 75.4
click at [857, 438] on div "Digite uma mensagem E poderia me informar qual o valor maximo de cobertura por …" at bounding box center [958, 419] width 278 height 73
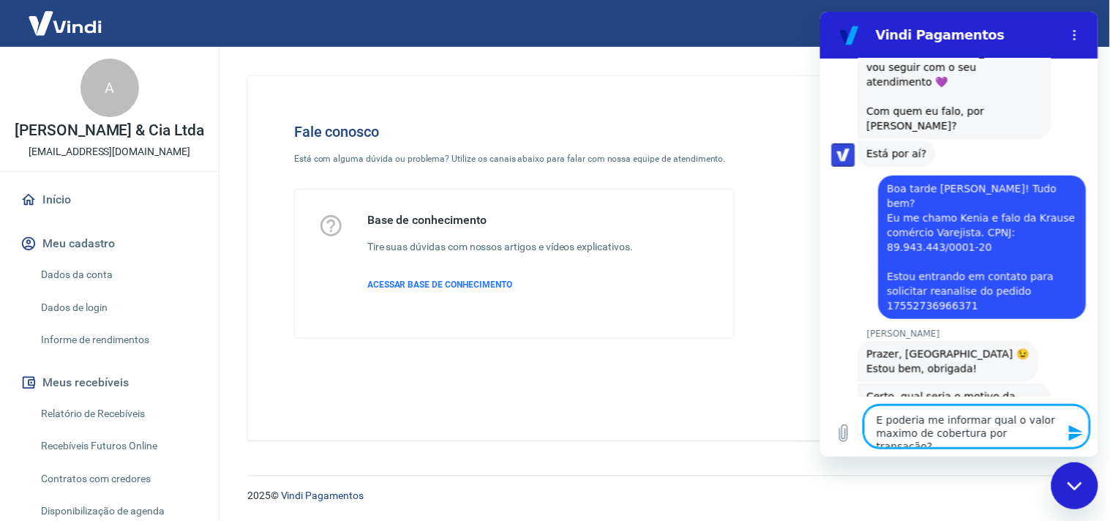
drag, startPoint x: 1051, startPoint y: 433, endPoint x: 858, endPoint y: 391, distance: 197.6
click at [858, 391] on div "13:14 diz: atendimento Enviado · 13:14 [PERSON_NAME] diz: [PERSON_NAME], [PERSO…" at bounding box center [958, 257] width 278 height 398
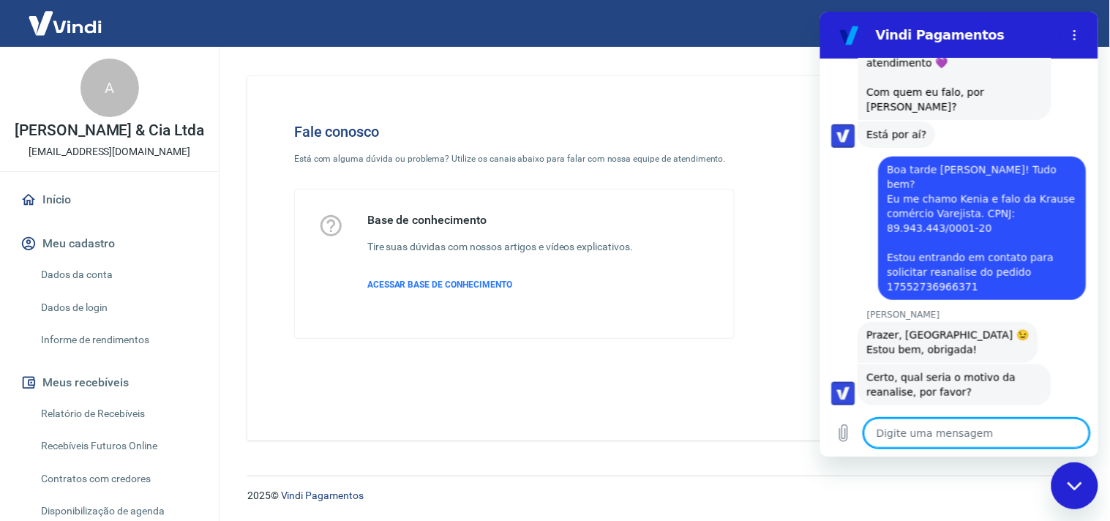
scroll to position [297, 0]
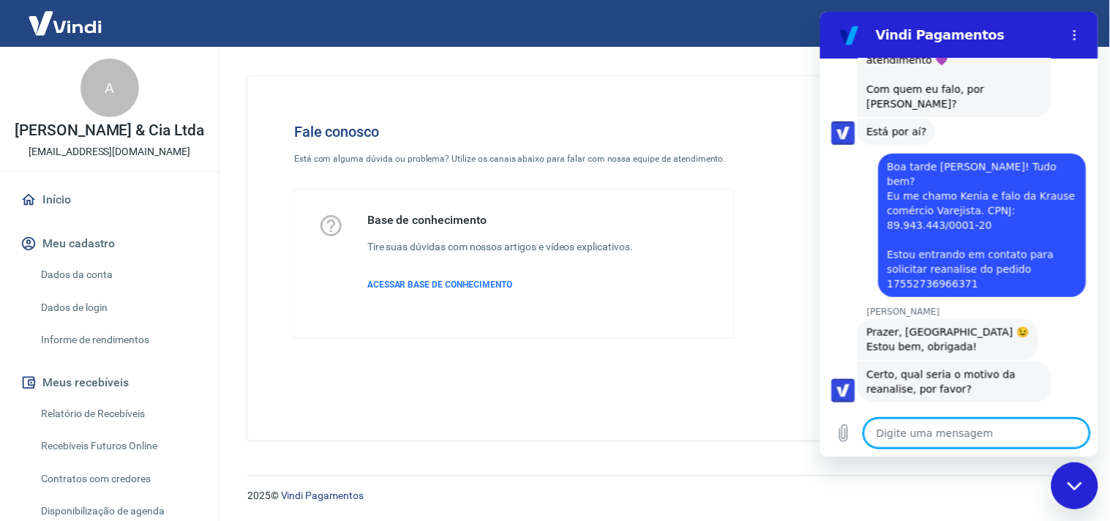
paste textarea "E poderia me informar qual o valor maximo de cobertura por transação?"
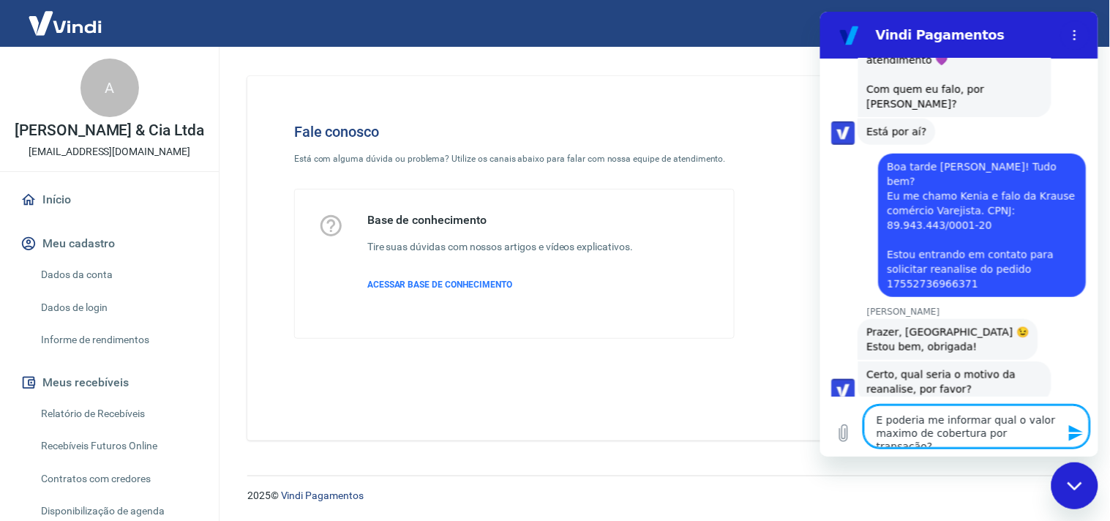
drag, startPoint x: 983, startPoint y: 416, endPoint x: 830, endPoint y: 420, distance: 153.0
click at [830, 420] on div "Digite uma mensagem E poderia me informar qual o valor maximo de cobertura por …" at bounding box center [958, 426] width 278 height 60
click at [1016, 428] on textarea "Qual o valor maximo de cobertura por transação?" at bounding box center [975, 426] width 225 height 42
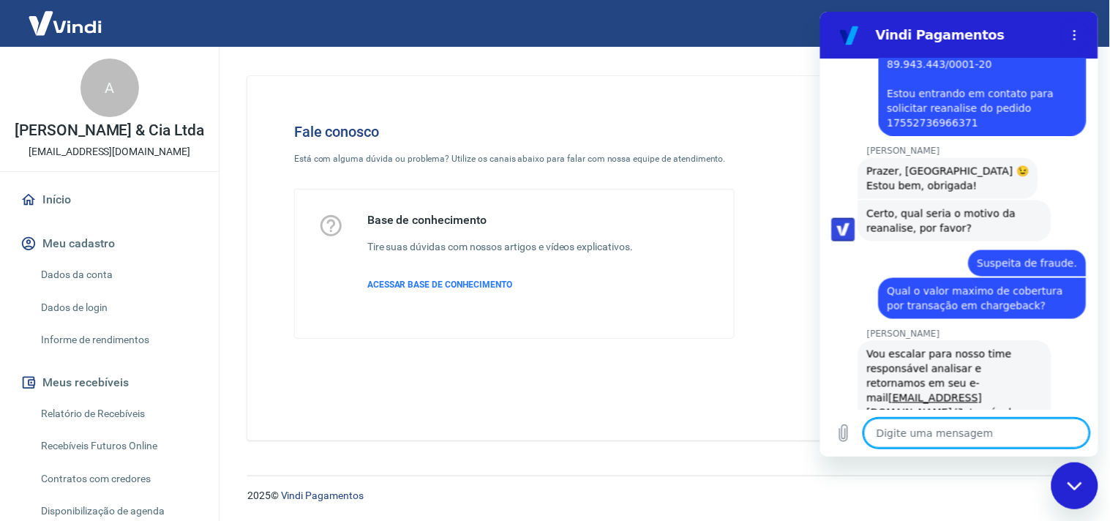
scroll to position [462, 0]
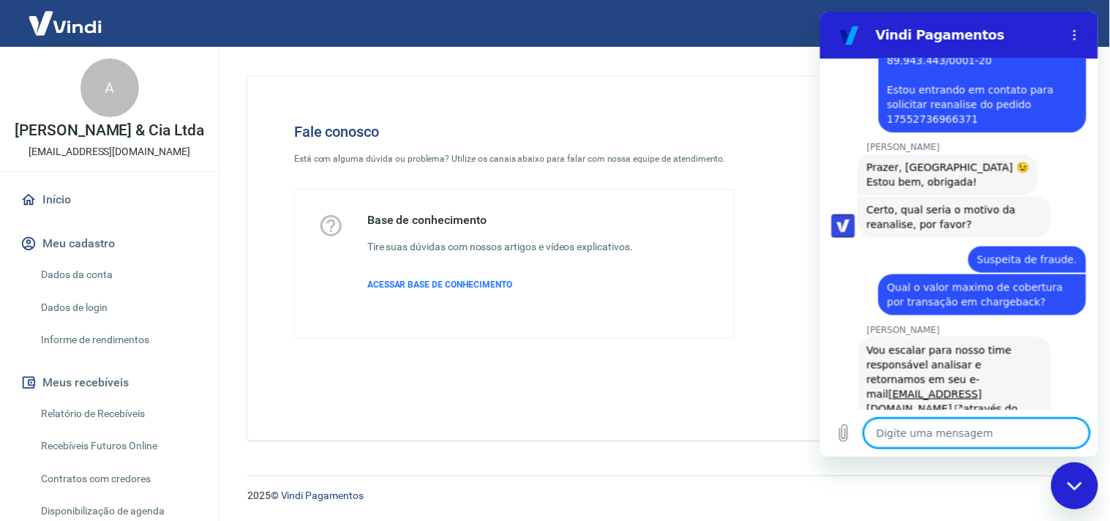
click at [909, 429] on textarea at bounding box center [975, 432] width 225 height 29
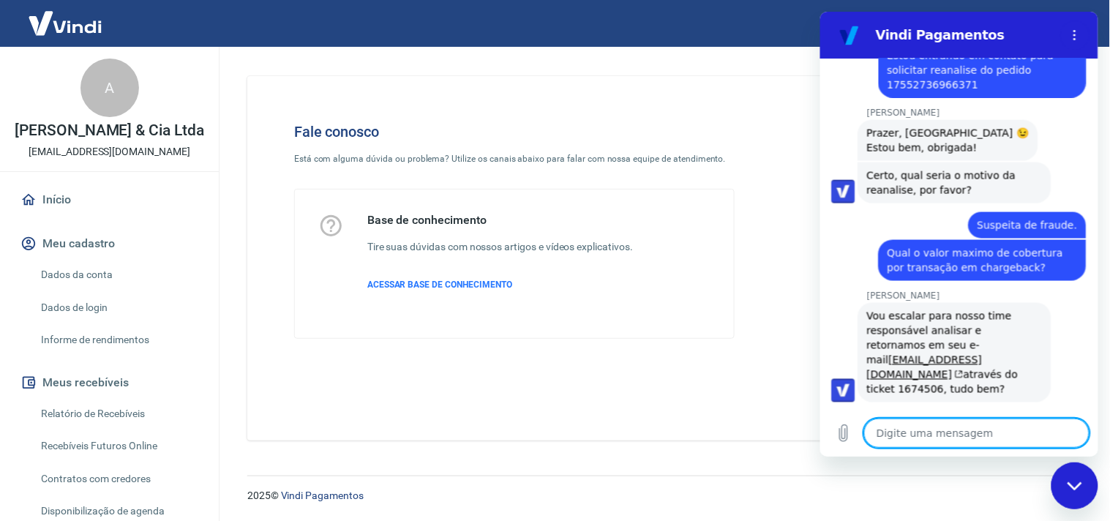
scroll to position [588, 0]
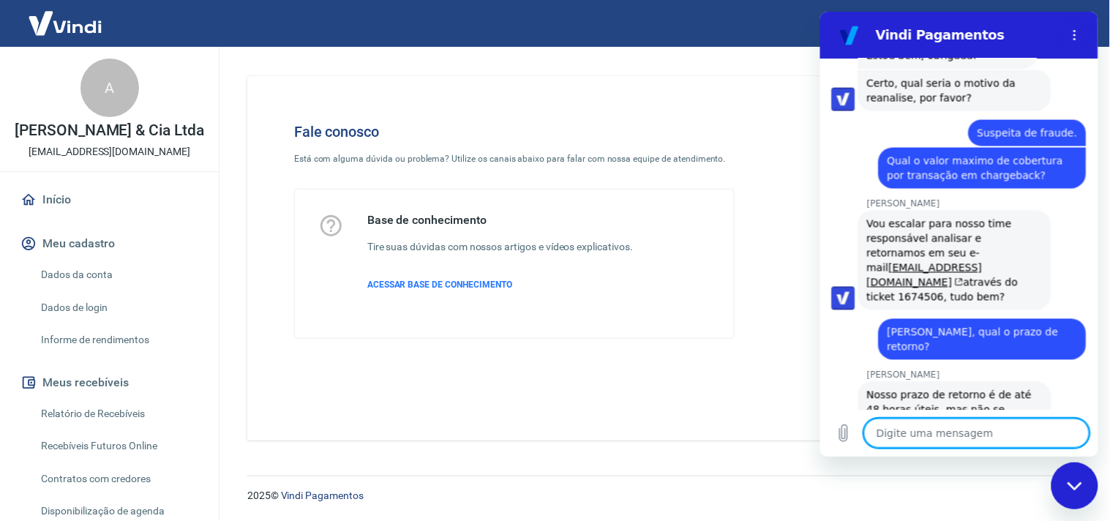
click at [933, 432] on textarea at bounding box center [975, 432] width 225 height 29
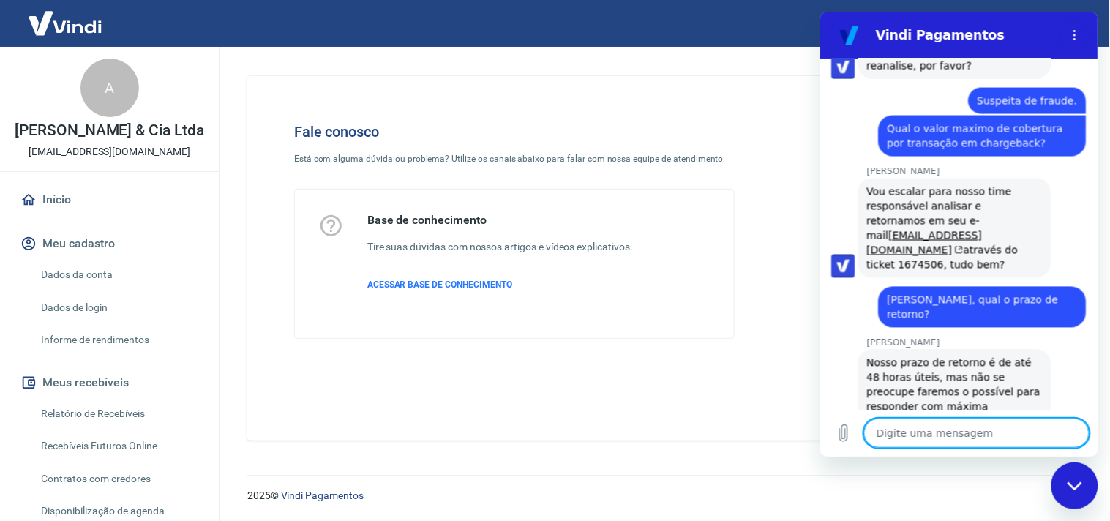
scroll to position [623, 0]
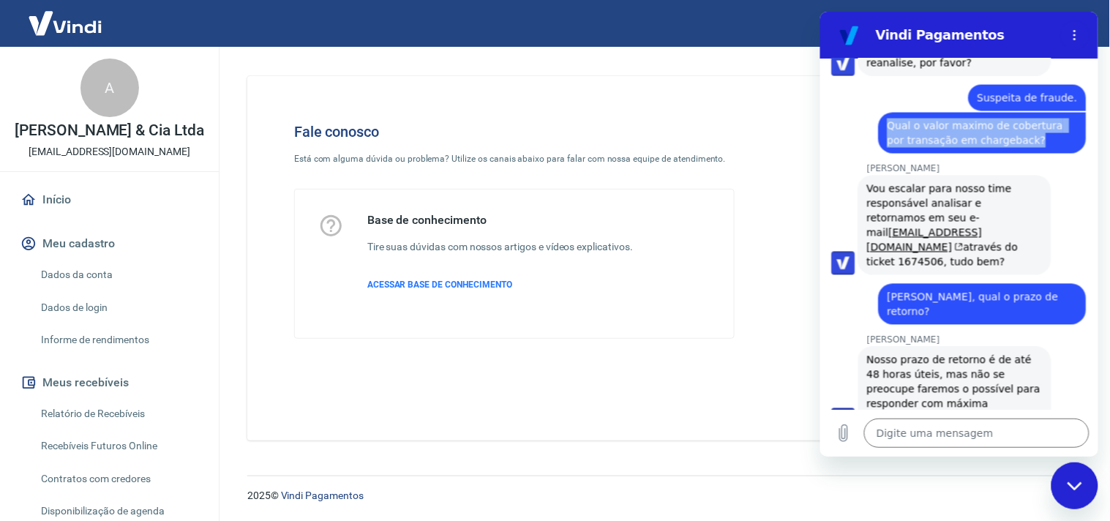
drag, startPoint x: 1016, startPoint y: 92, endPoint x: 978, endPoint y: 247, distance: 158.8
click at [885, 112] on div "diz: Qual o valor maximo de cobertura por transação em chargeback?" at bounding box center [982, 132] width 208 height 41
copy span "Qual o valor maximo de cobertura por transação em chargeback?"
click at [934, 433] on textarea at bounding box center [975, 432] width 225 height 29
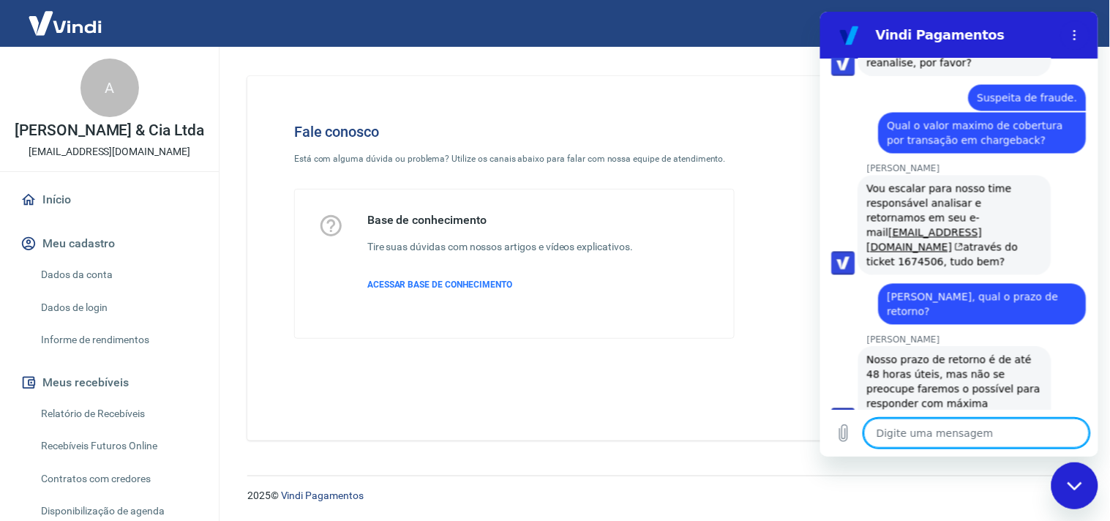
paste textarea "Qual o valor maximo de cobertura por transação em chargeback?"
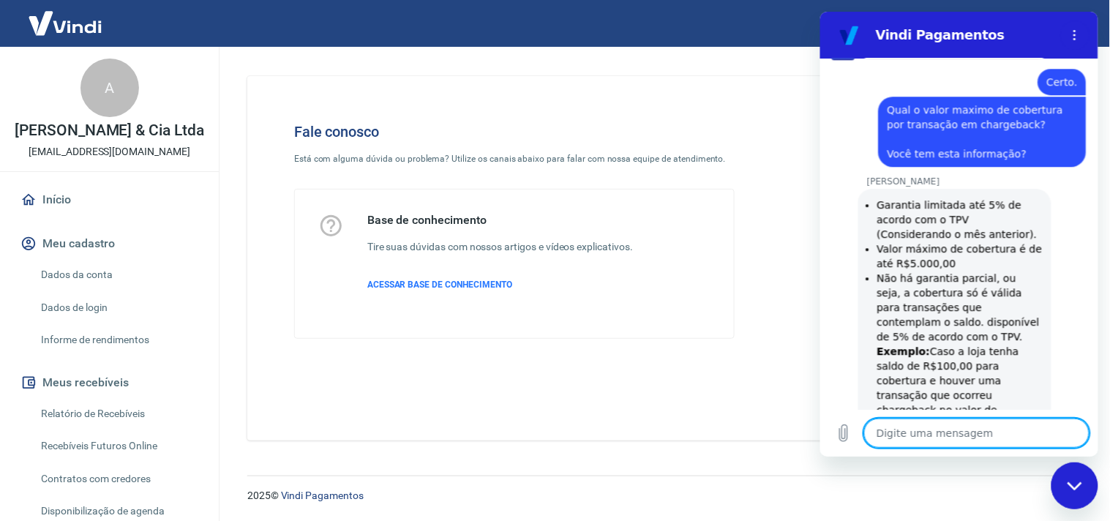
scroll to position [832, 0]
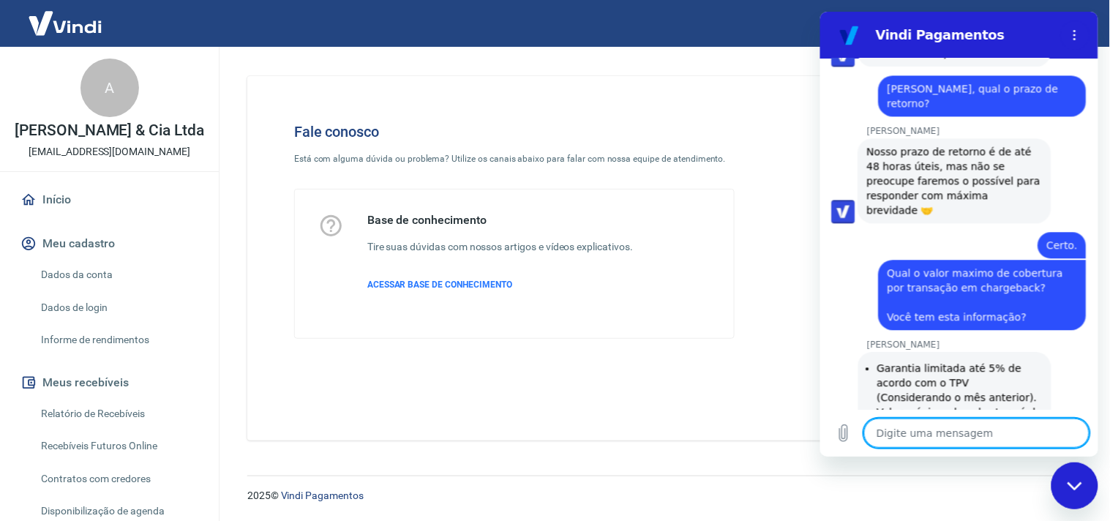
click at [928, 266] on span "Qual o valor maximo de cobertura por transação em chargeback? Você tem esta inf…" at bounding box center [976, 294] width 179 height 56
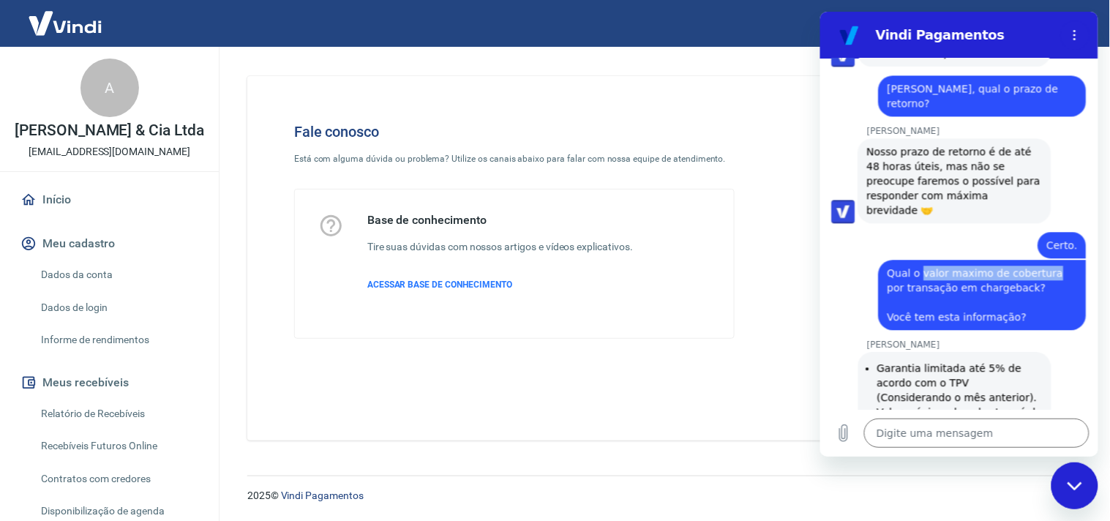
drag, startPoint x: 920, startPoint y: 196, endPoint x: 1040, endPoint y: 198, distance: 120.7
click at [1040, 266] on span "Qual o valor maximo de cobertura por transação em chargeback? Você tem esta inf…" at bounding box center [976, 294] width 179 height 56
copy span "valor maximo de cobertura"
click at [917, 435] on textarea at bounding box center [975, 432] width 225 height 29
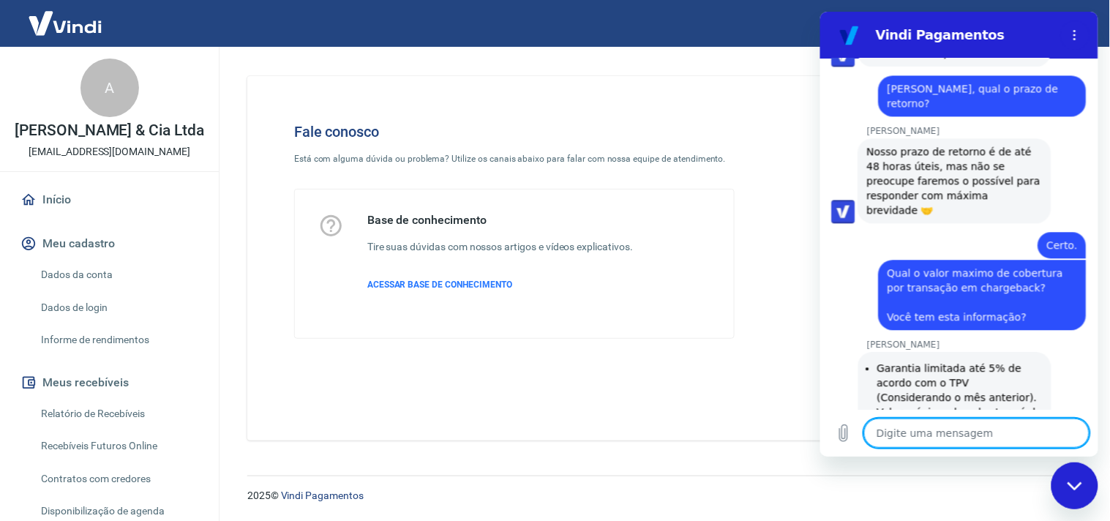
scroll to position [995, 0]
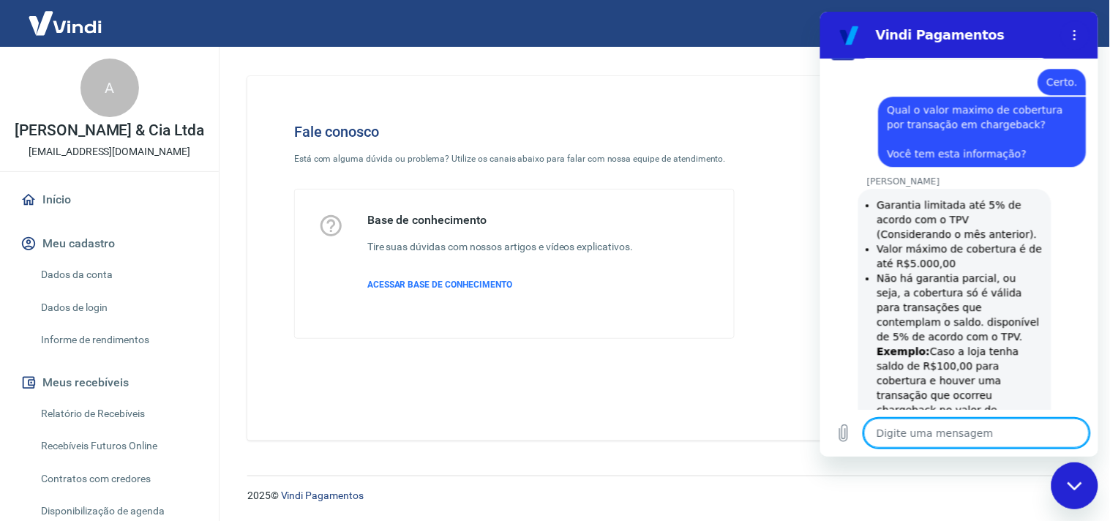
click at [928, 439] on textarea at bounding box center [975, 432] width 225 height 29
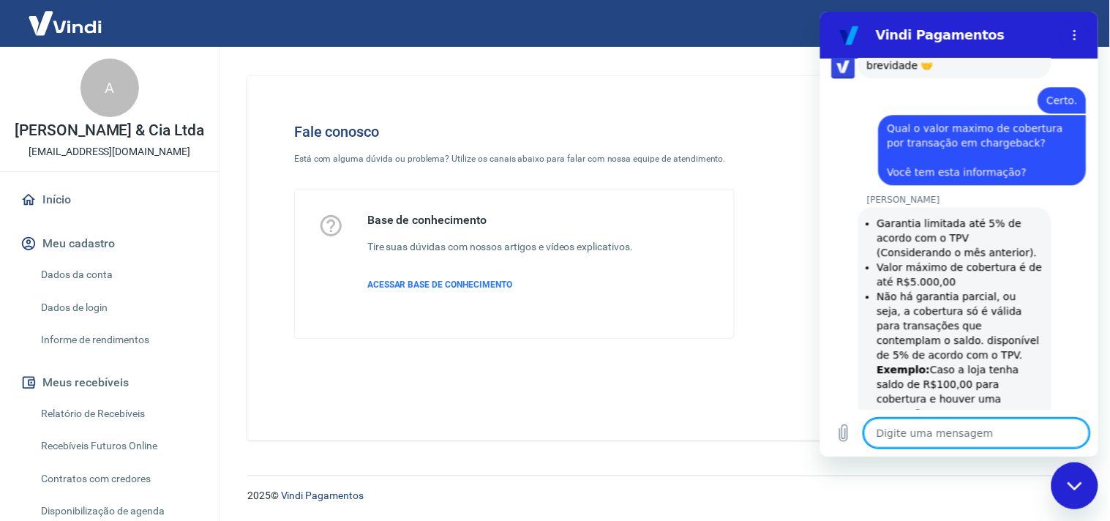
scroll to position [1058, 0]
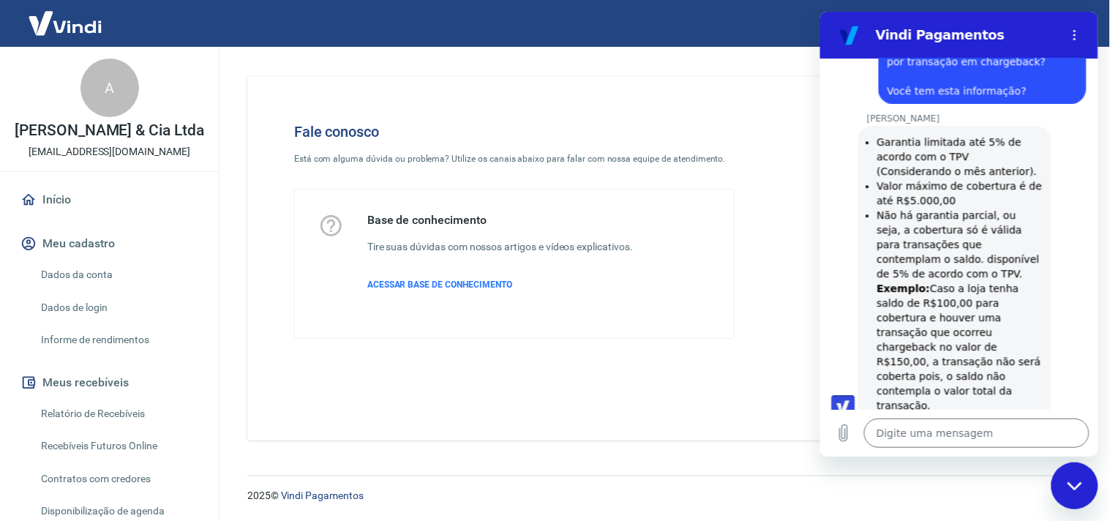
click at [937, 312] on li "Não há garantia parcial, ou seja, a cobertura só é válida para transações que c…" at bounding box center [959, 309] width 165 height 205
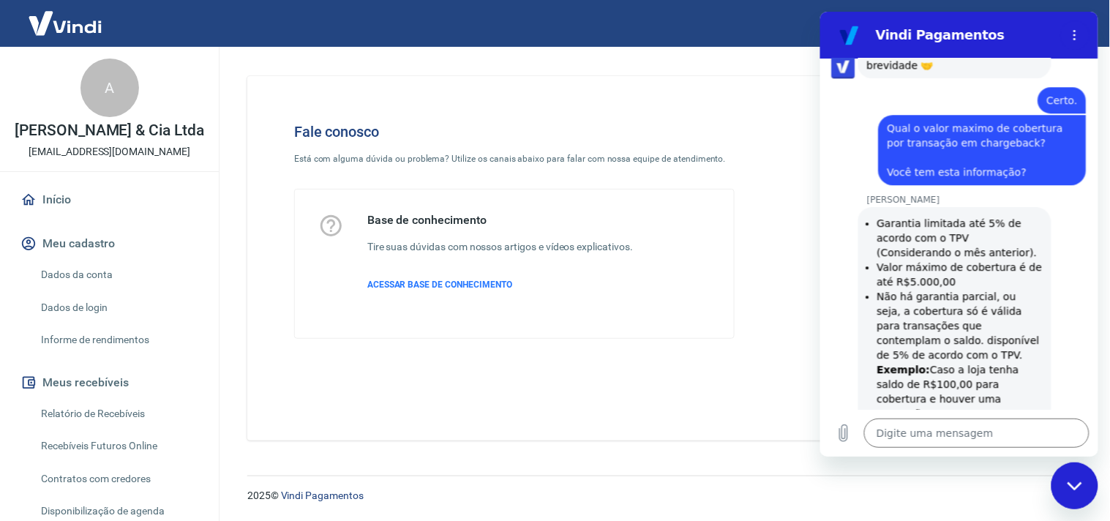
scroll to position [896, 0]
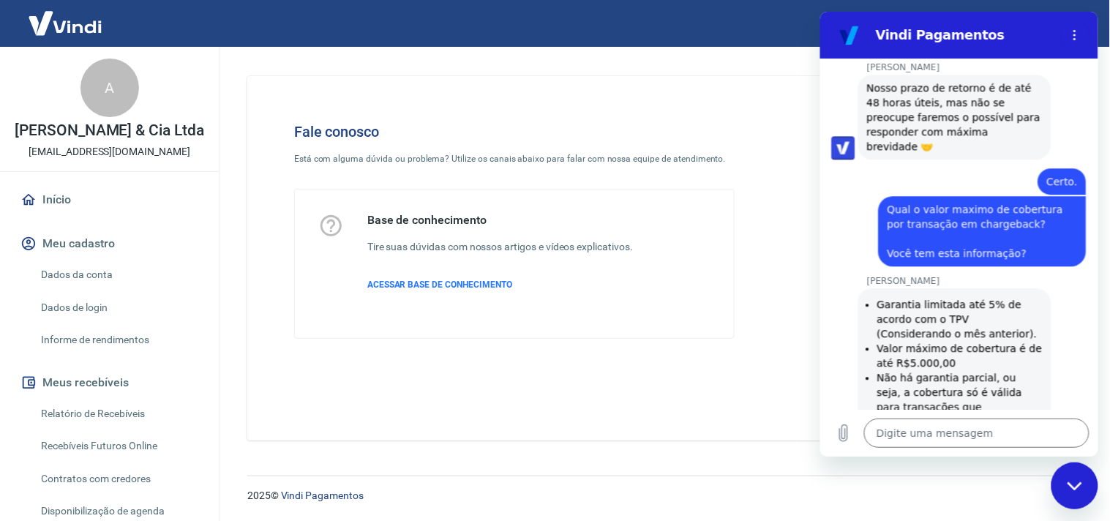
drag, startPoint x: 935, startPoint y: 312, endPoint x: 877, endPoint y: 228, distance: 102.5
click at [877, 296] on ul "Garantia limitada até 5% de acordo com o TPV (Considerando o mês anterior). Val…" at bounding box center [954, 435] width 176 height 278
copy ul "Garantia limitada até 5% de acordo com o TPV (Considerando o mês anterior). Val…"
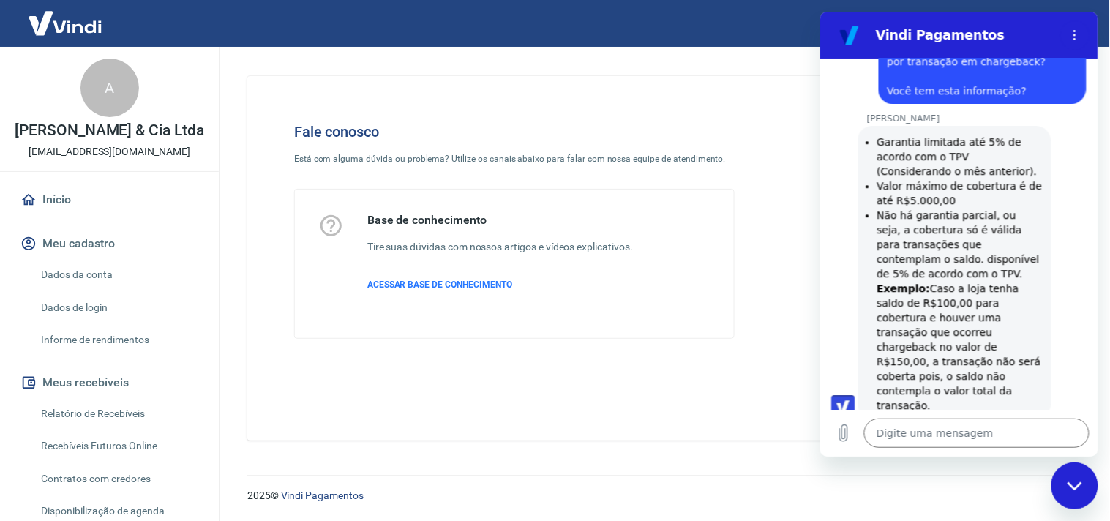
scroll to position [1106, 0]
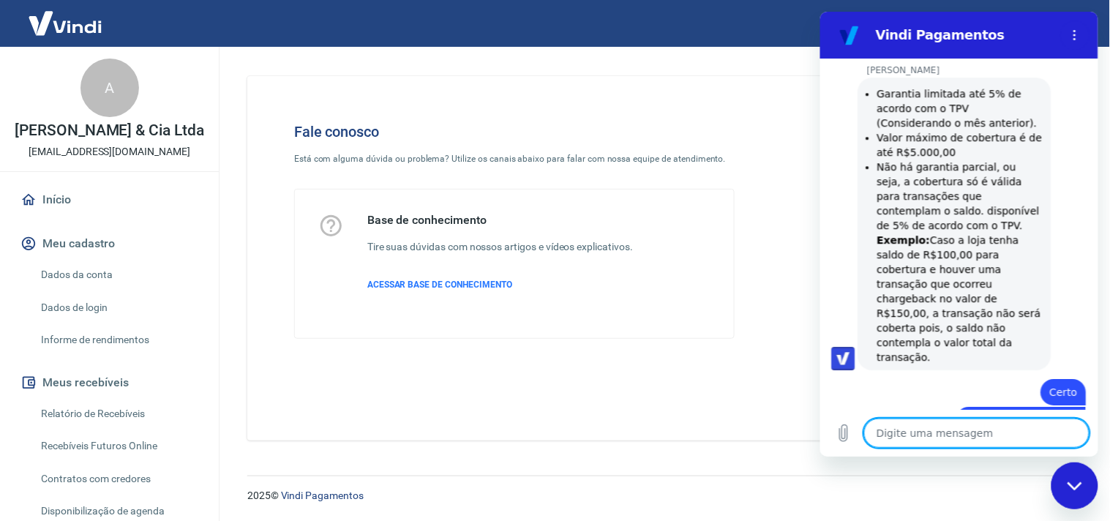
click at [912, 427] on textarea at bounding box center [975, 432] width 225 height 29
click at [924, 429] on textarea at bounding box center [975, 432] width 225 height 29
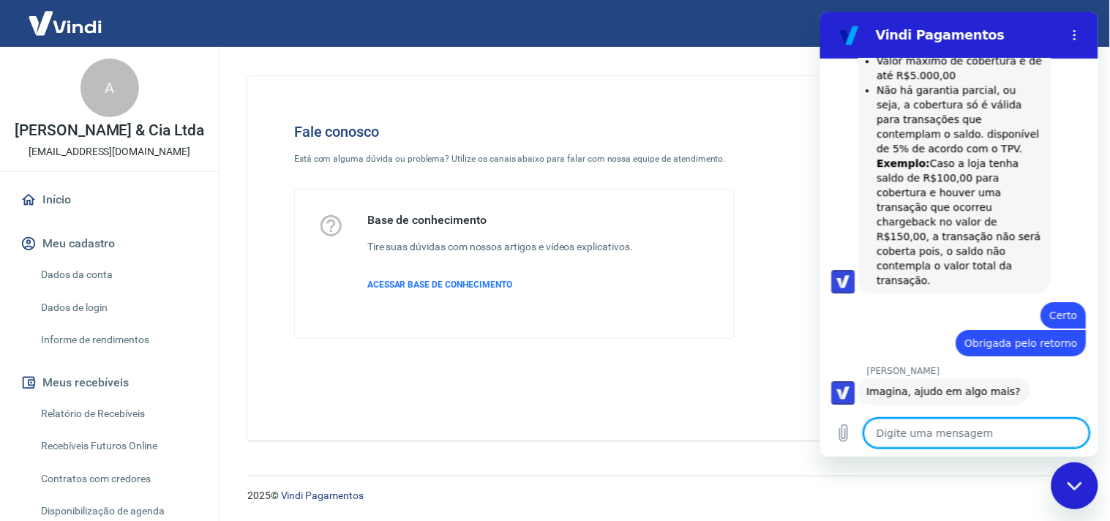
scroll to position [1276, 0]
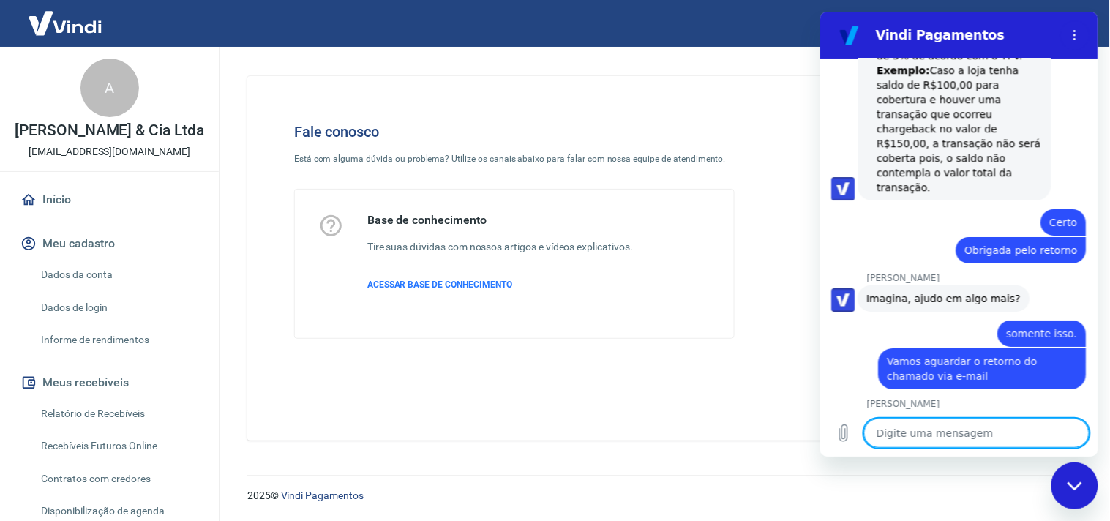
click at [931, 429] on textarea at bounding box center [975, 432] width 225 height 29
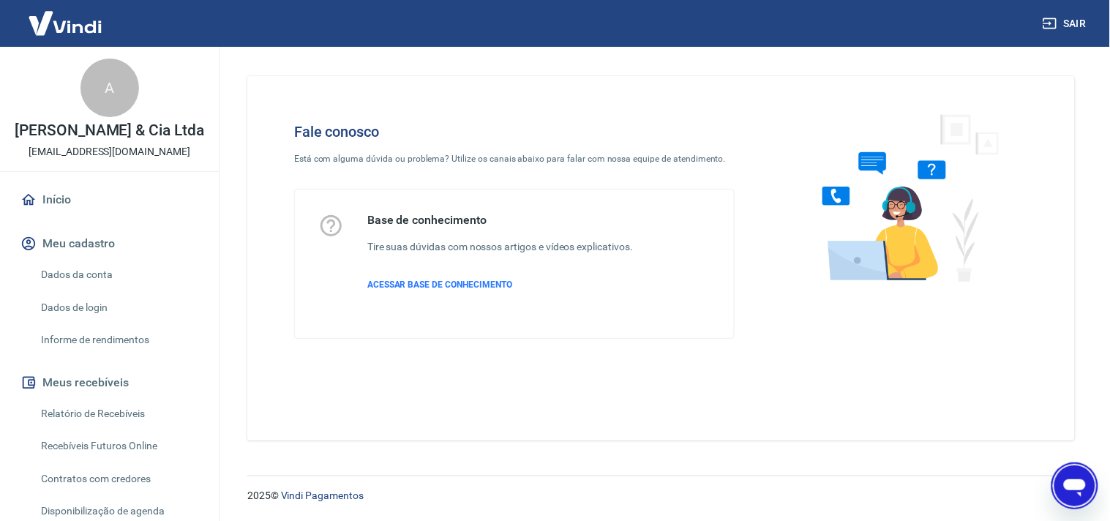
scroll to position [1310, 0]
click at [1061, 479] on icon "Abrir janela de mensagens" at bounding box center [1074, 485] width 26 height 26
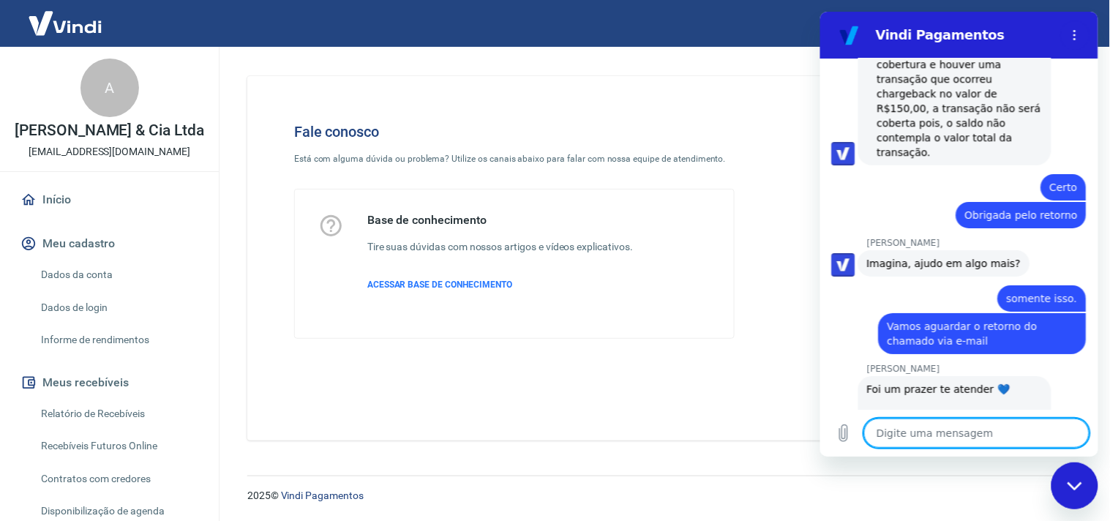
scroll to position [1359, 0]
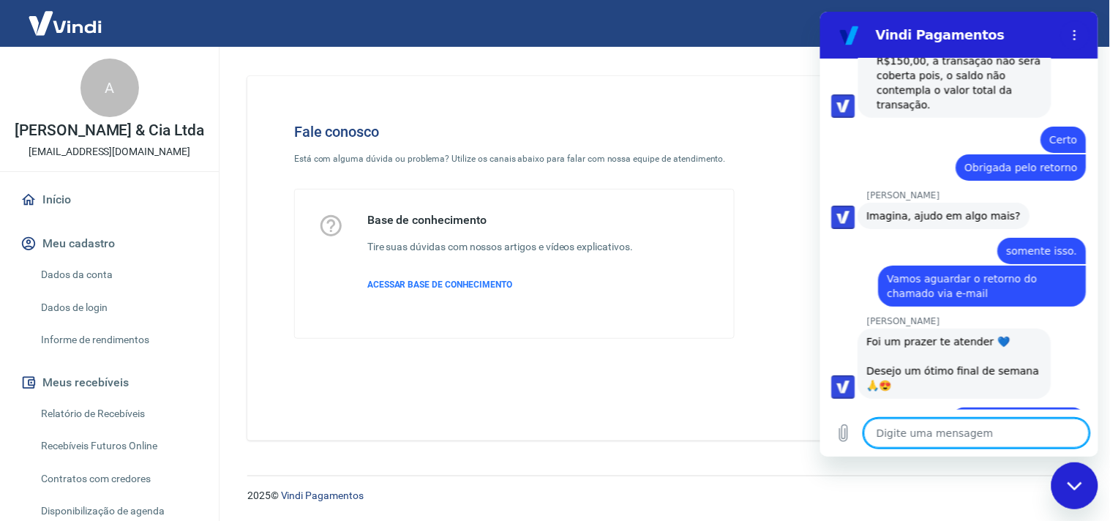
click at [1084, 478] on div "Fechar janela de mensagens" at bounding box center [1074, 485] width 44 height 44
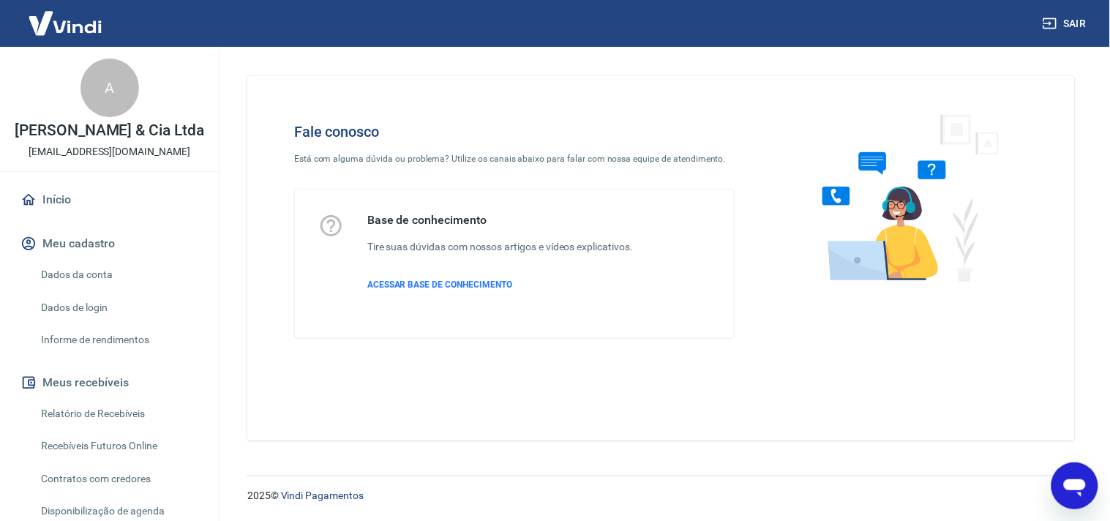
click at [42, 26] on img at bounding box center [65, 23] width 95 height 45
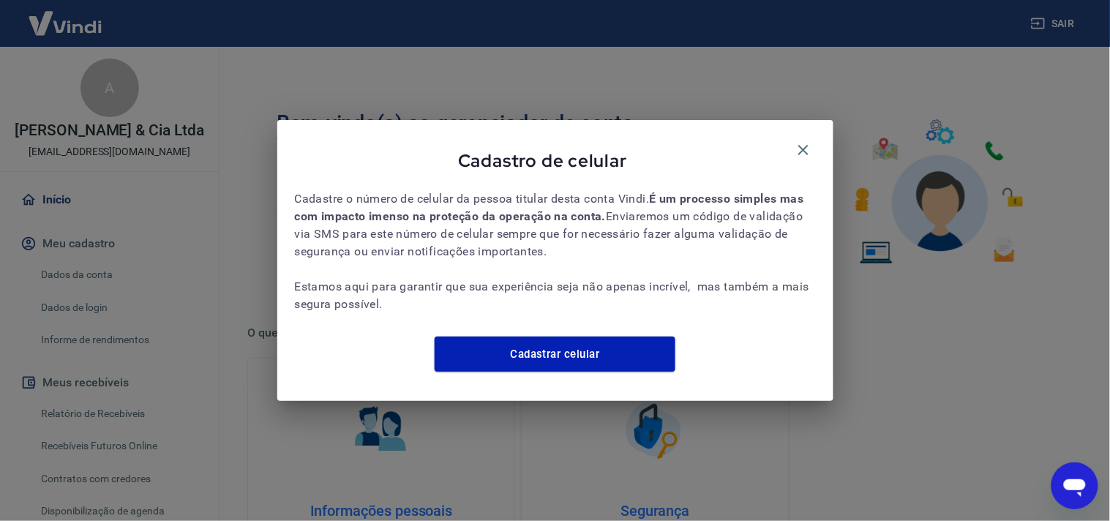
click at [803, 141] on icon "button" at bounding box center [804, 150] width 18 height 18
